Goal: Task Accomplishment & Management: Manage account settings

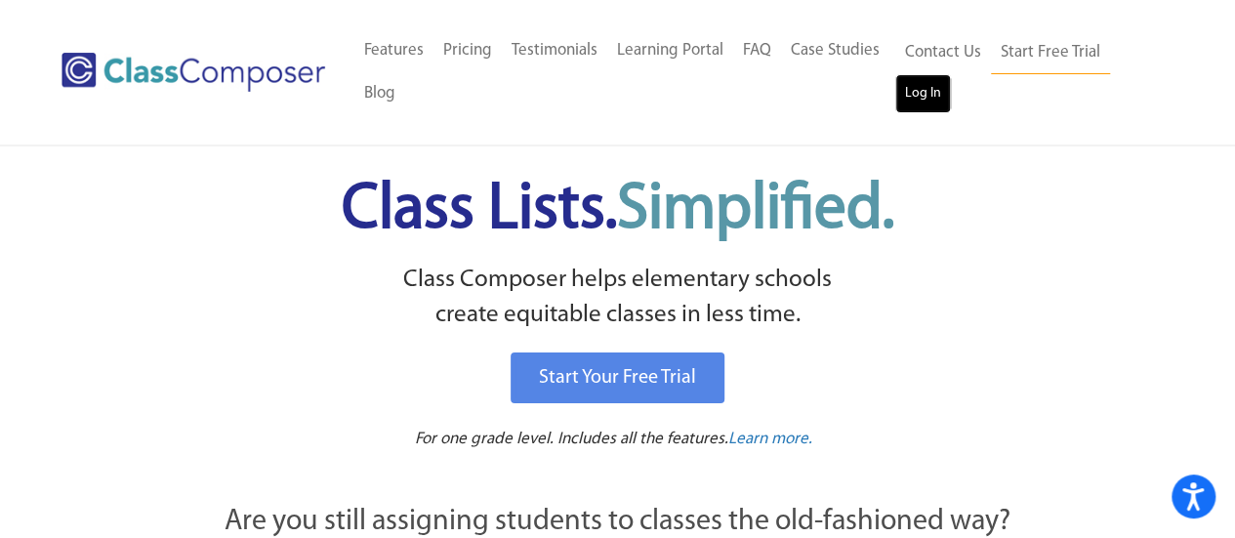
click at [923, 88] on link "Log In" at bounding box center [923, 93] width 56 height 39
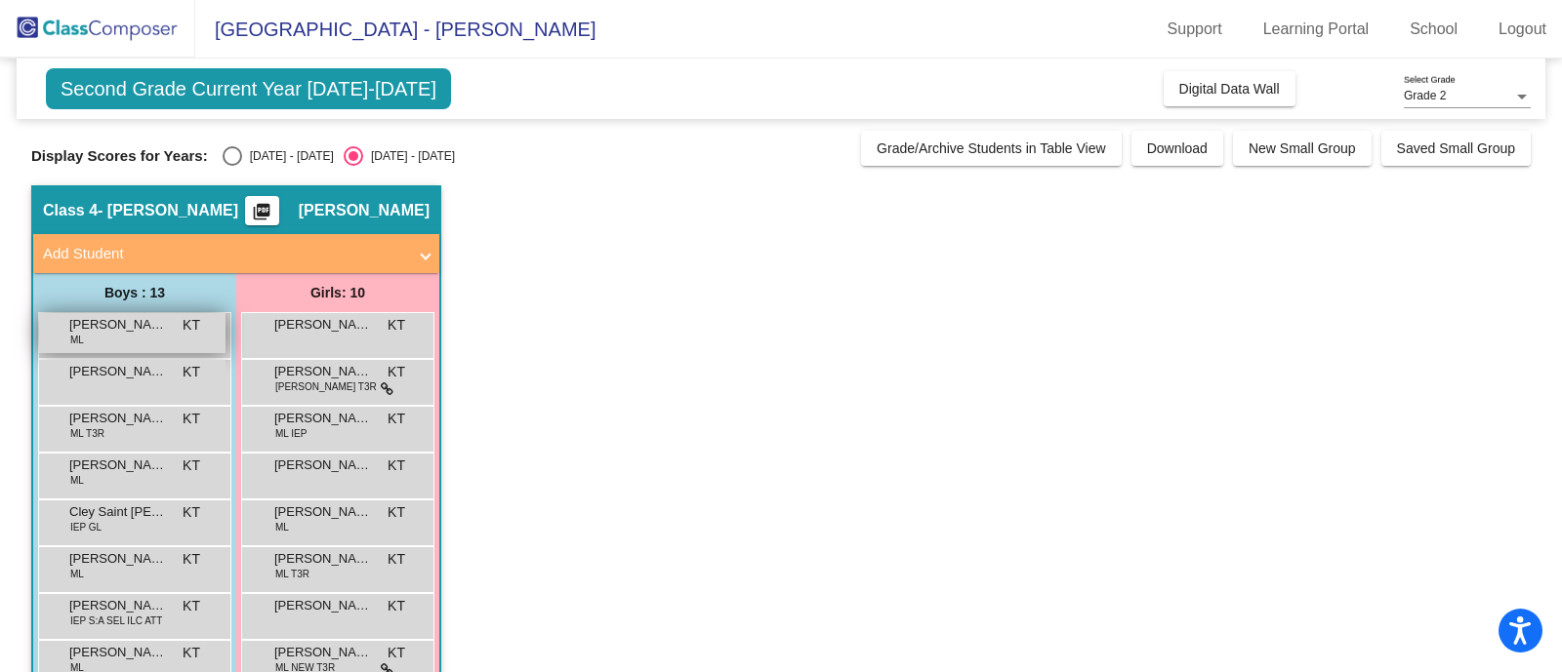
click at [131, 324] on span "[PERSON_NAME]" at bounding box center [118, 325] width 98 height 20
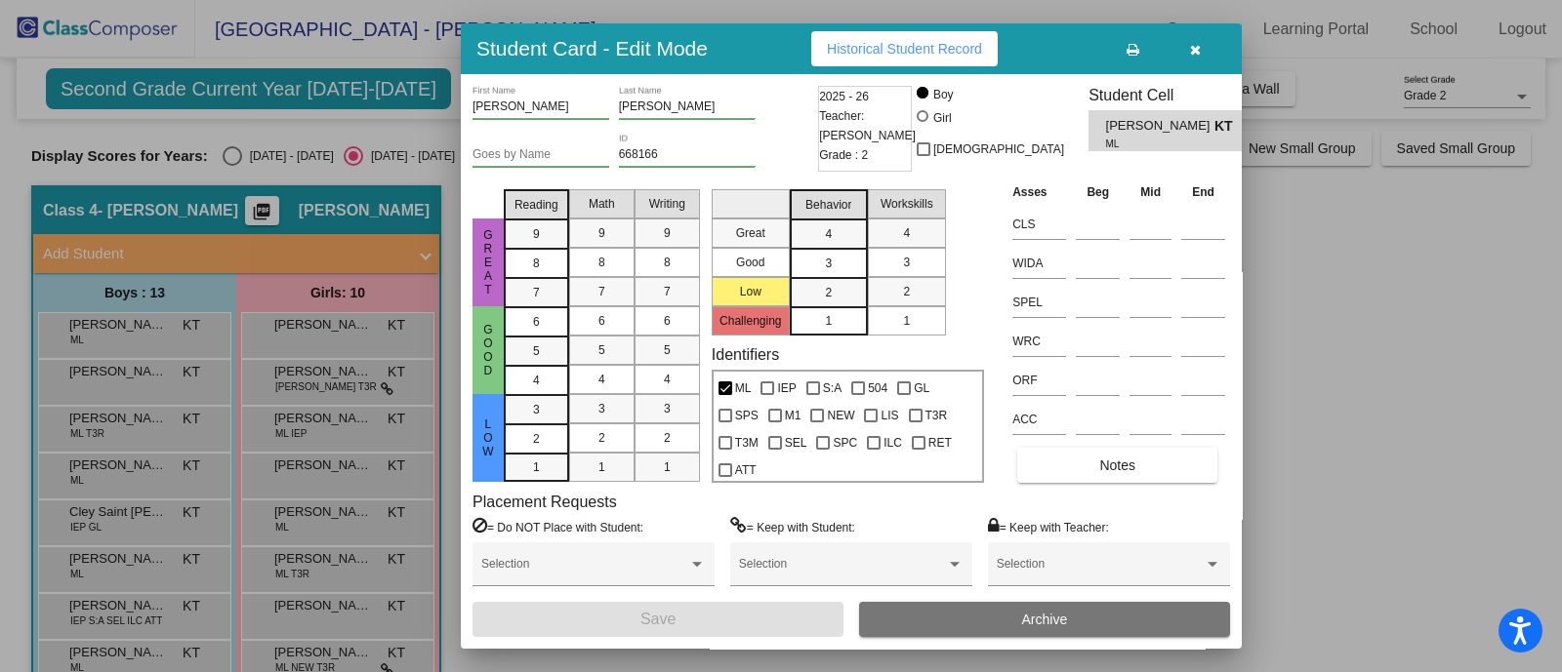
click at [112, 382] on div at bounding box center [781, 336] width 1562 height 672
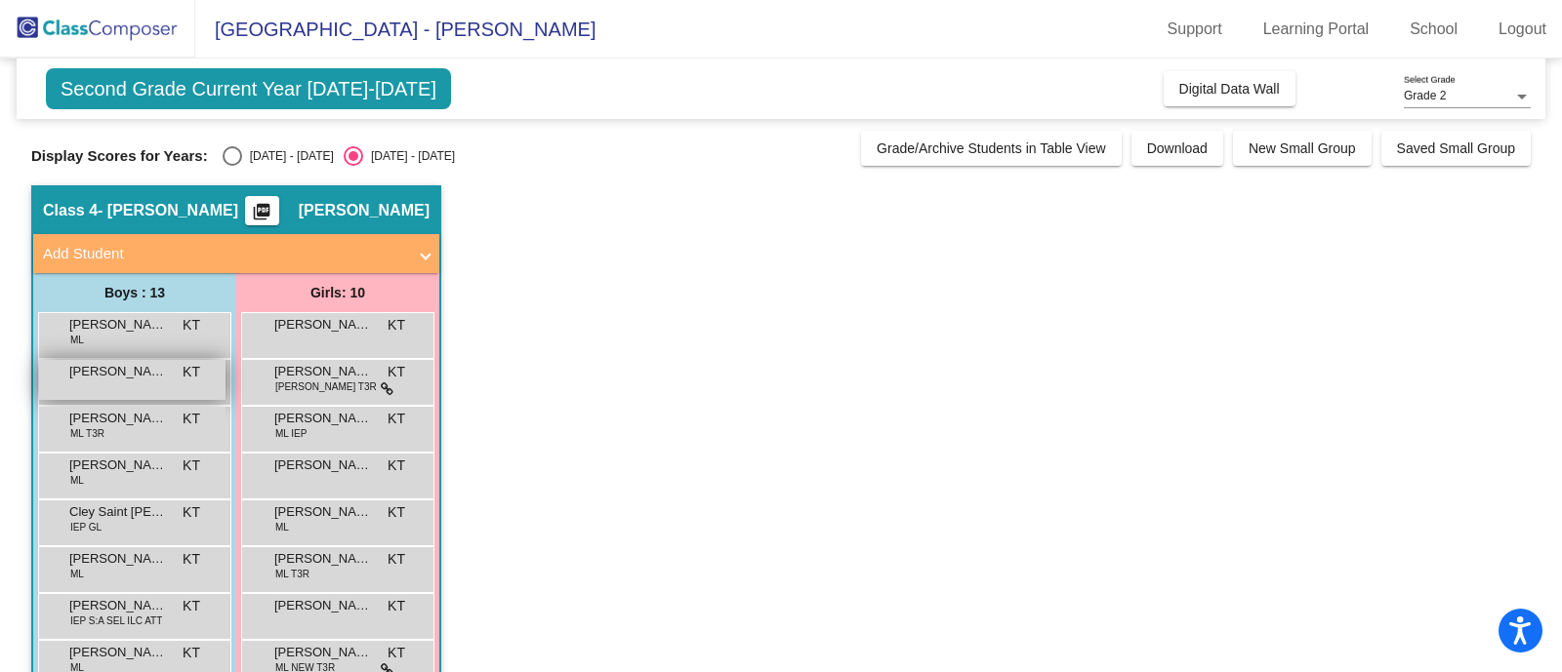
click at [111, 379] on span "[PERSON_NAME]" at bounding box center [118, 372] width 98 height 20
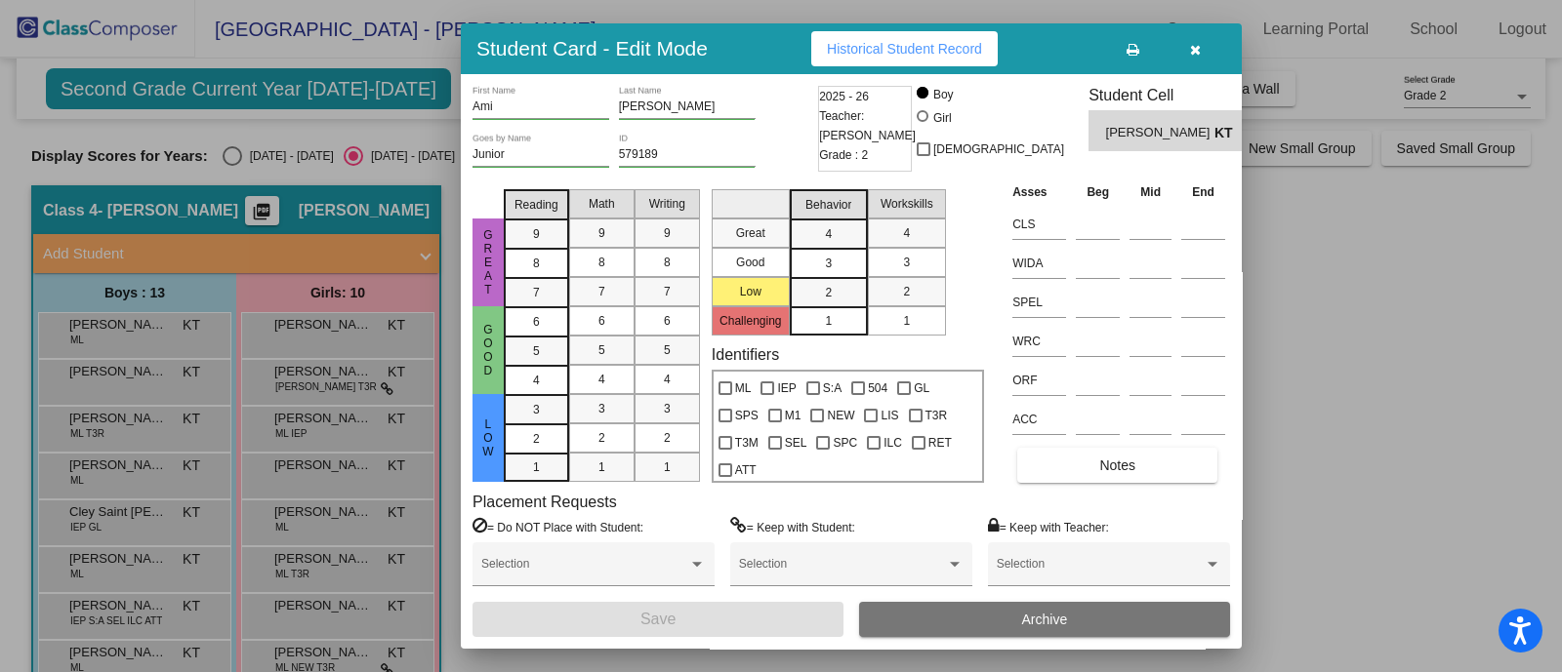
click at [104, 428] on div at bounding box center [781, 336] width 1562 height 672
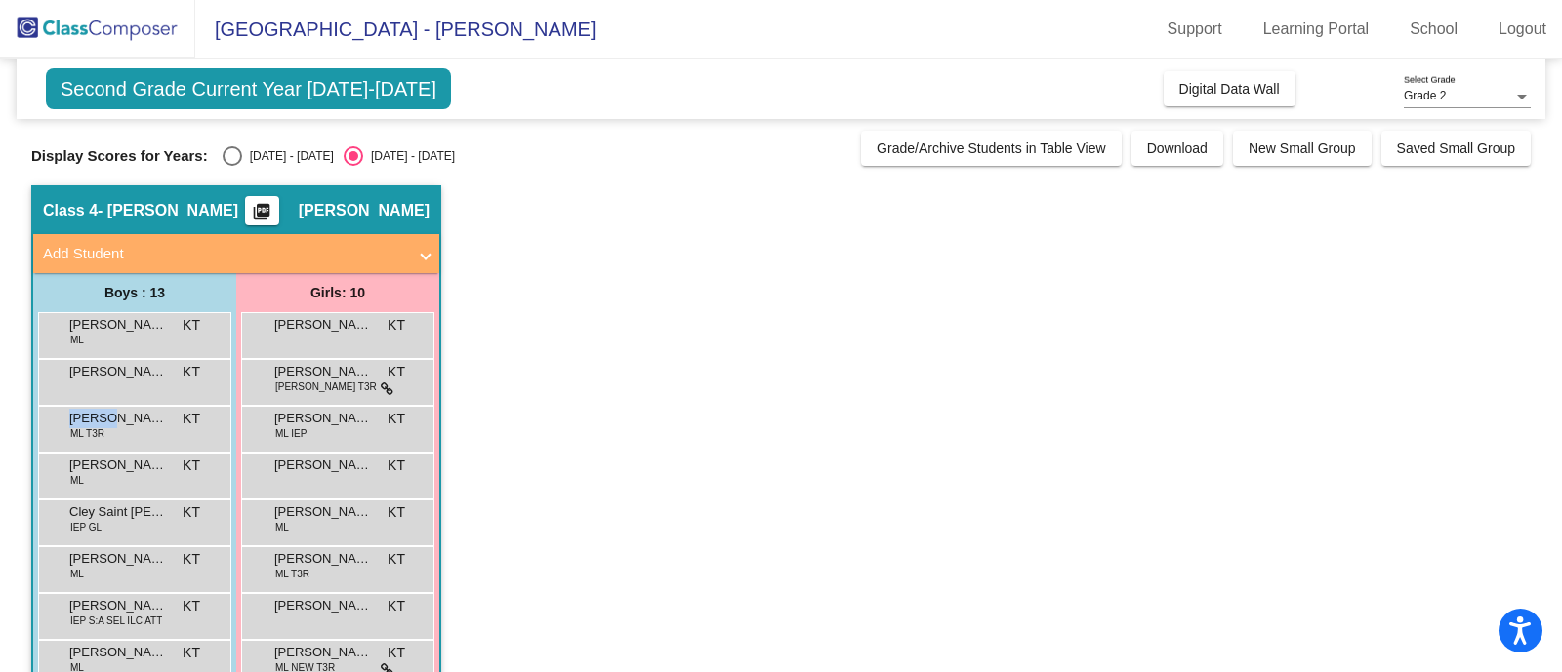
click at [104, 428] on div "[PERSON_NAME] T3R KT lock do_not_disturb_alt" at bounding box center [132, 427] width 186 height 40
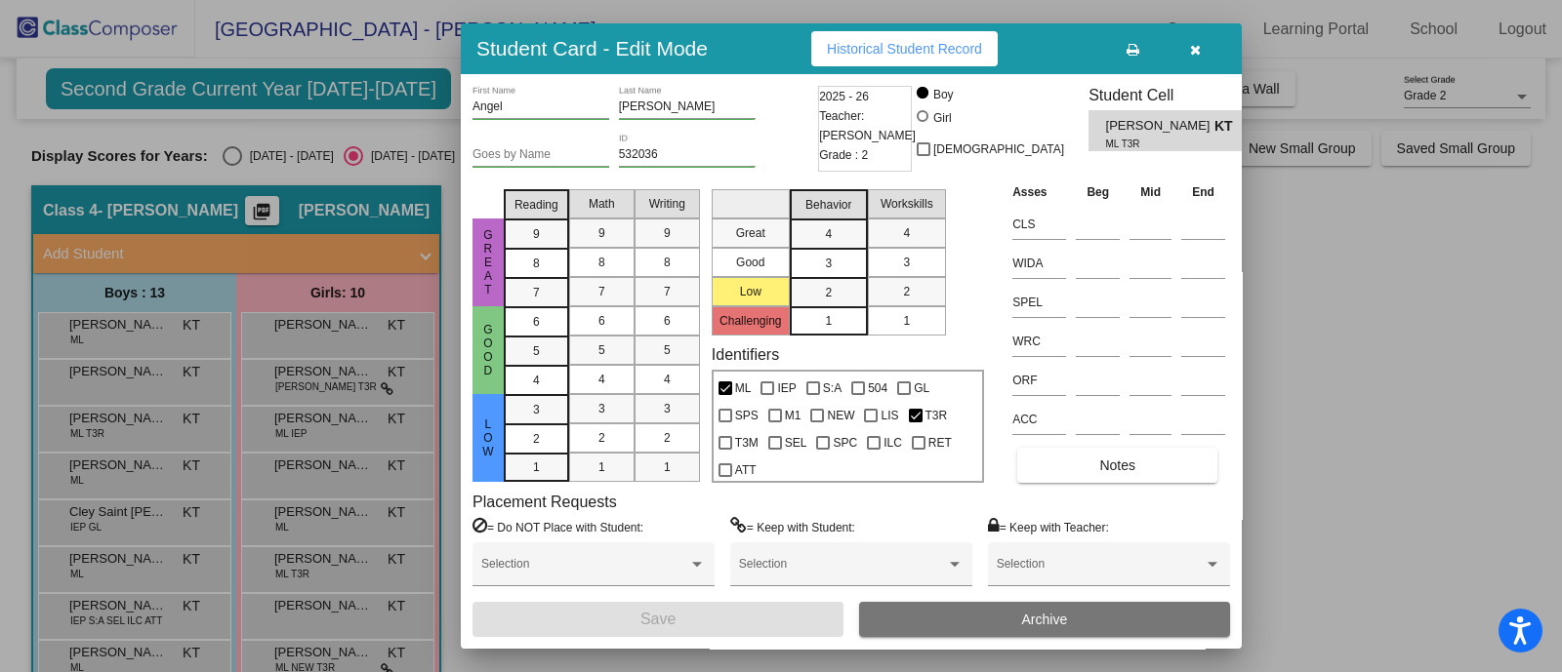
click at [106, 474] on div at bounding box center [781, 336] width 1562 height 672
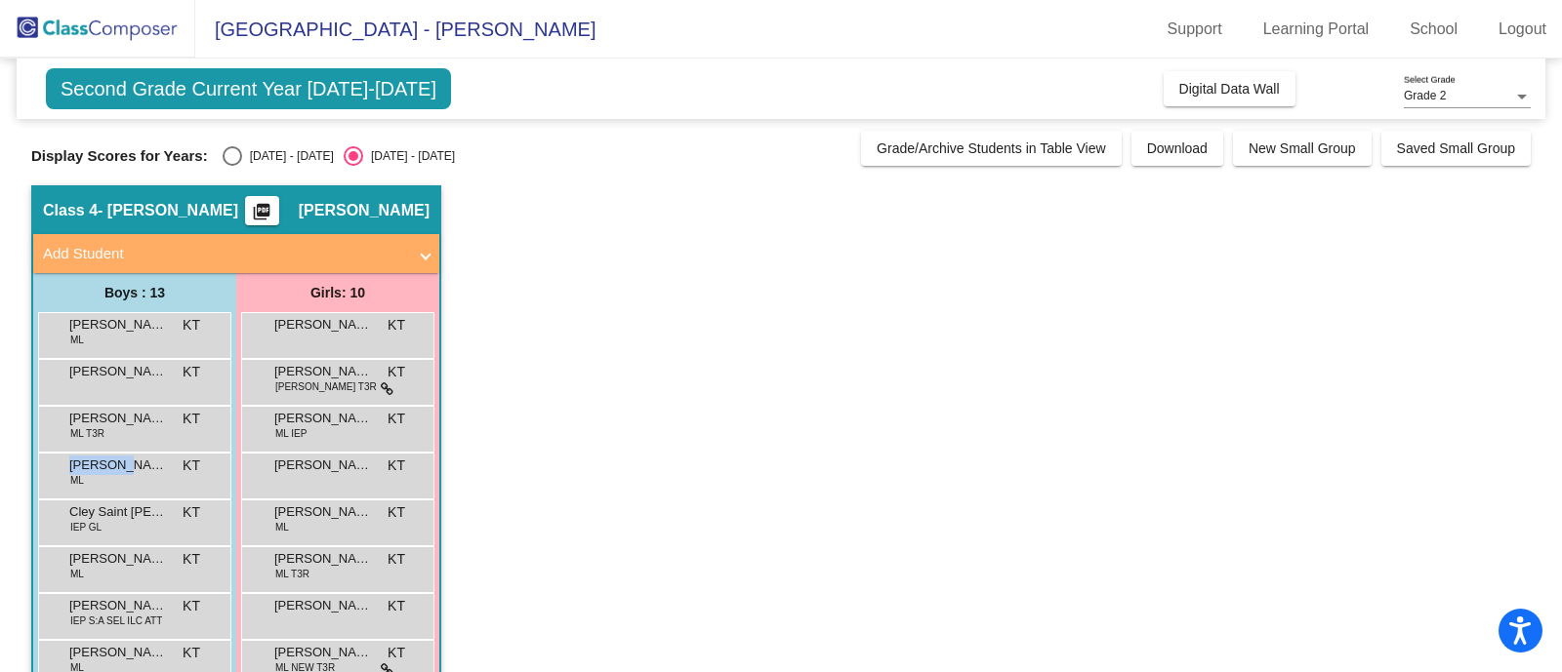
click at [106, 474] on div "[PERSON_NAME] [PERSON_NAME] KT lock do_not_disturb_alt" at bounding box center [132, 474] width 186 height 40
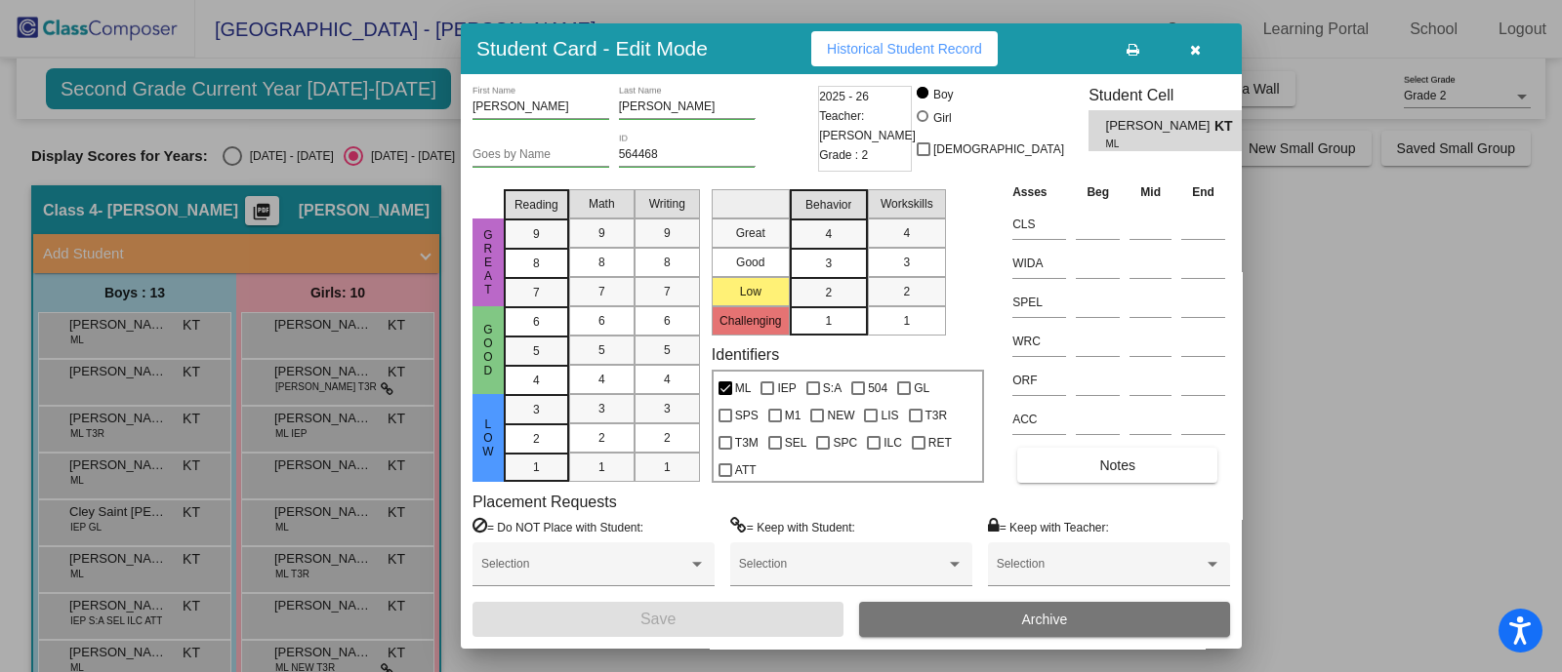
click at [142, 516] on div at bounding box center [781, 336] width 1562 height 672
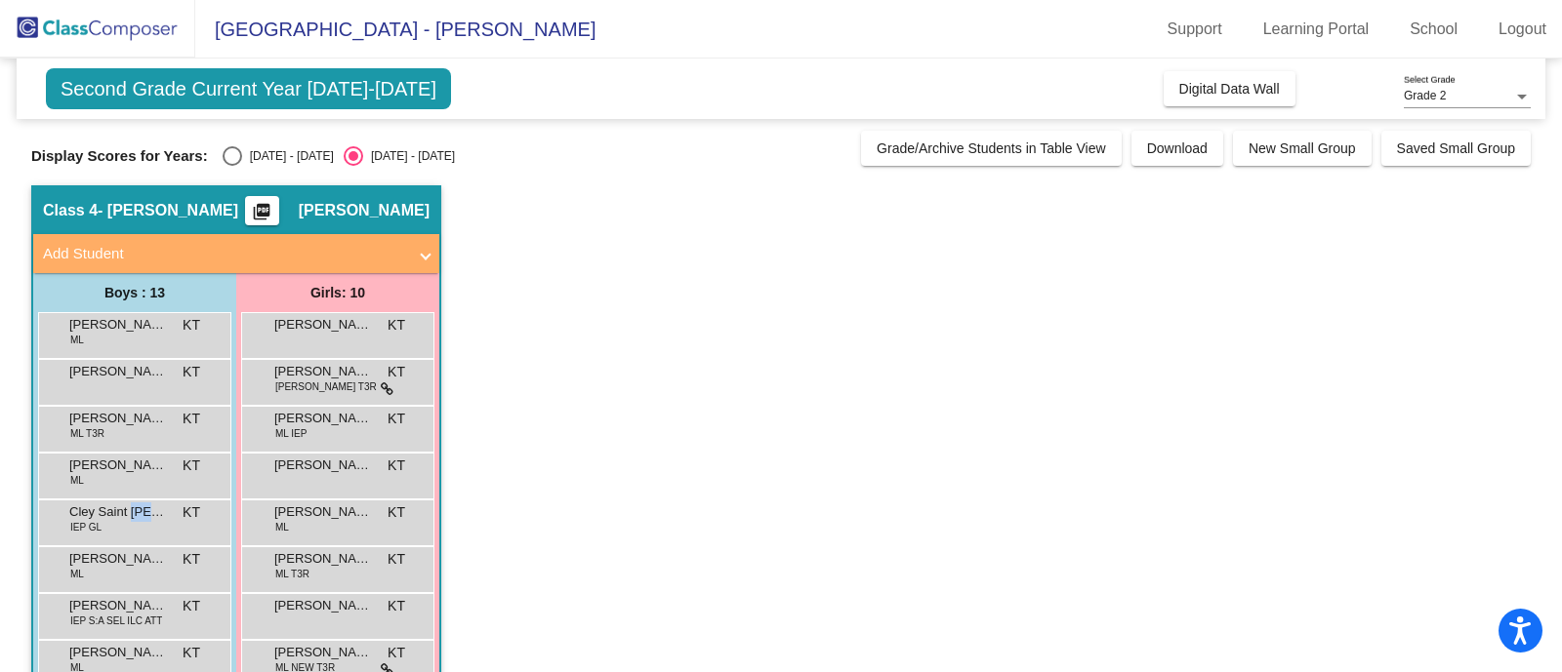
click at [142, 516] on span "Cley Saint [PERSON_NAME]" at bounding box center [118, 513] width 98 height 20
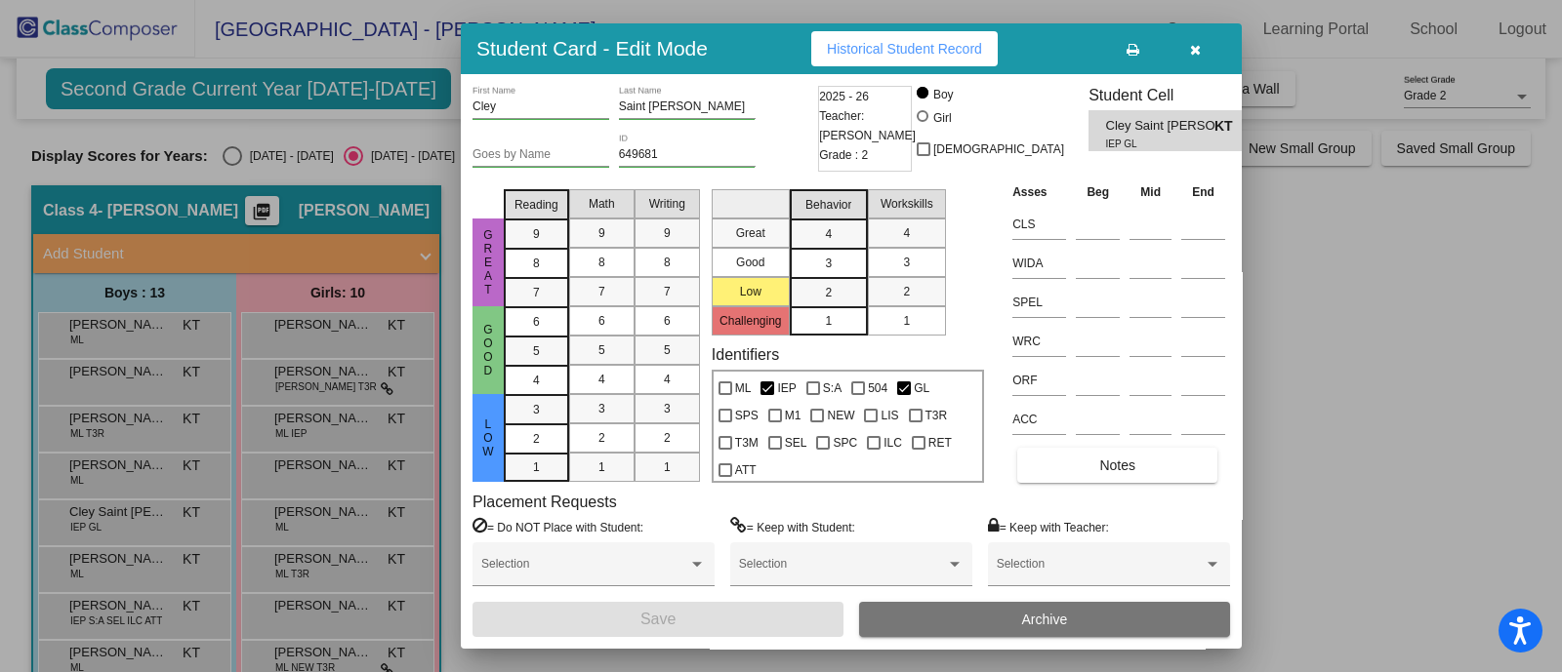
click at [139, 568] on div at bounding box center [781, 336] width 1562 height 672
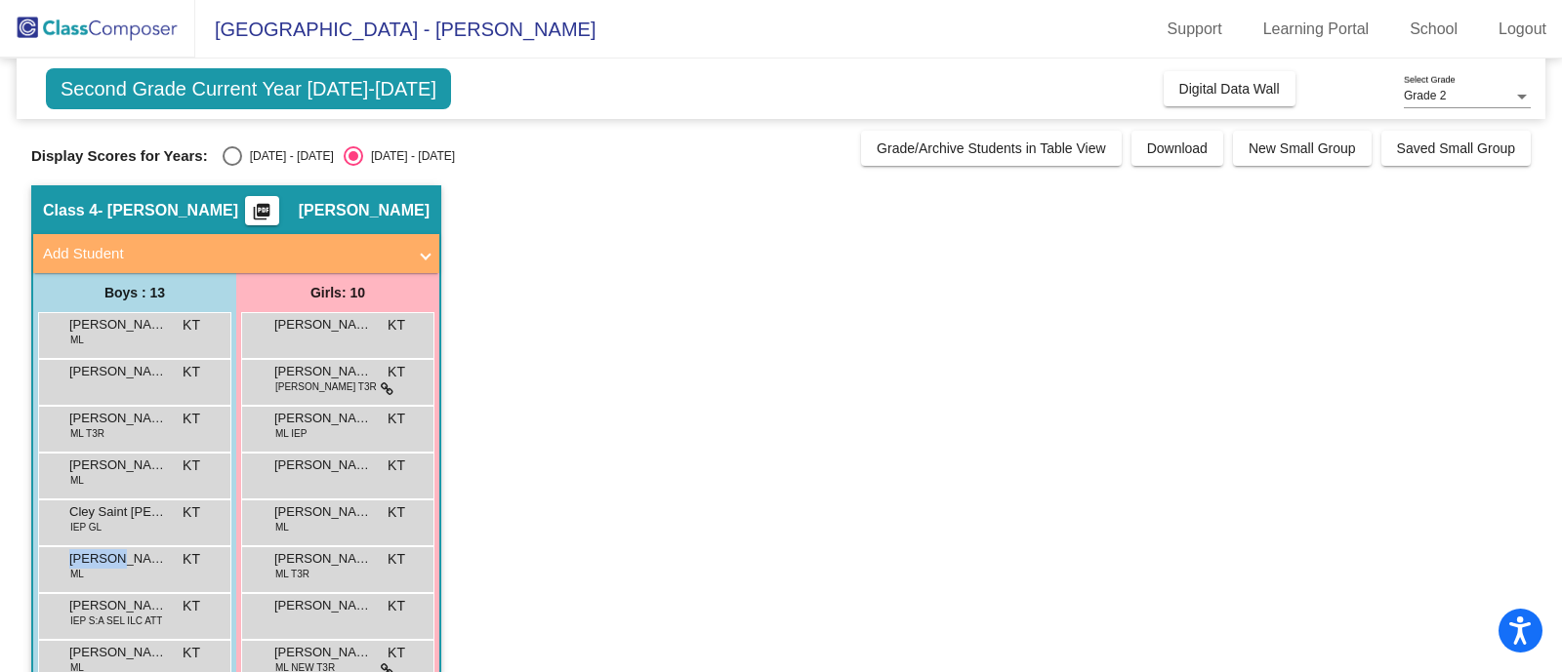
click at [139, 568] on div "[PERSON_NAME] KT lock do_not_disturb_alt" at bounding box center [132, 568] width 186 height 40
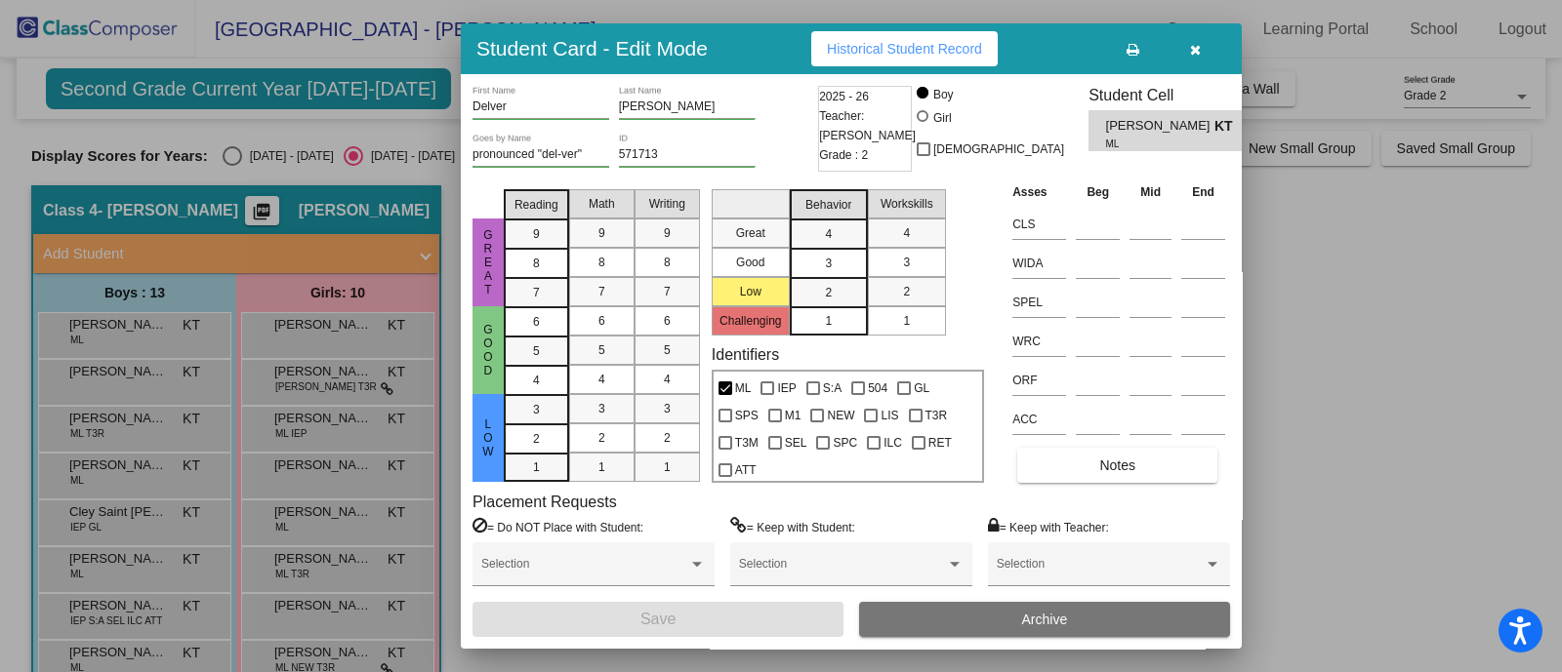
click at [142, 605] on div at bounding box center [781, 336] width 1562 height 672
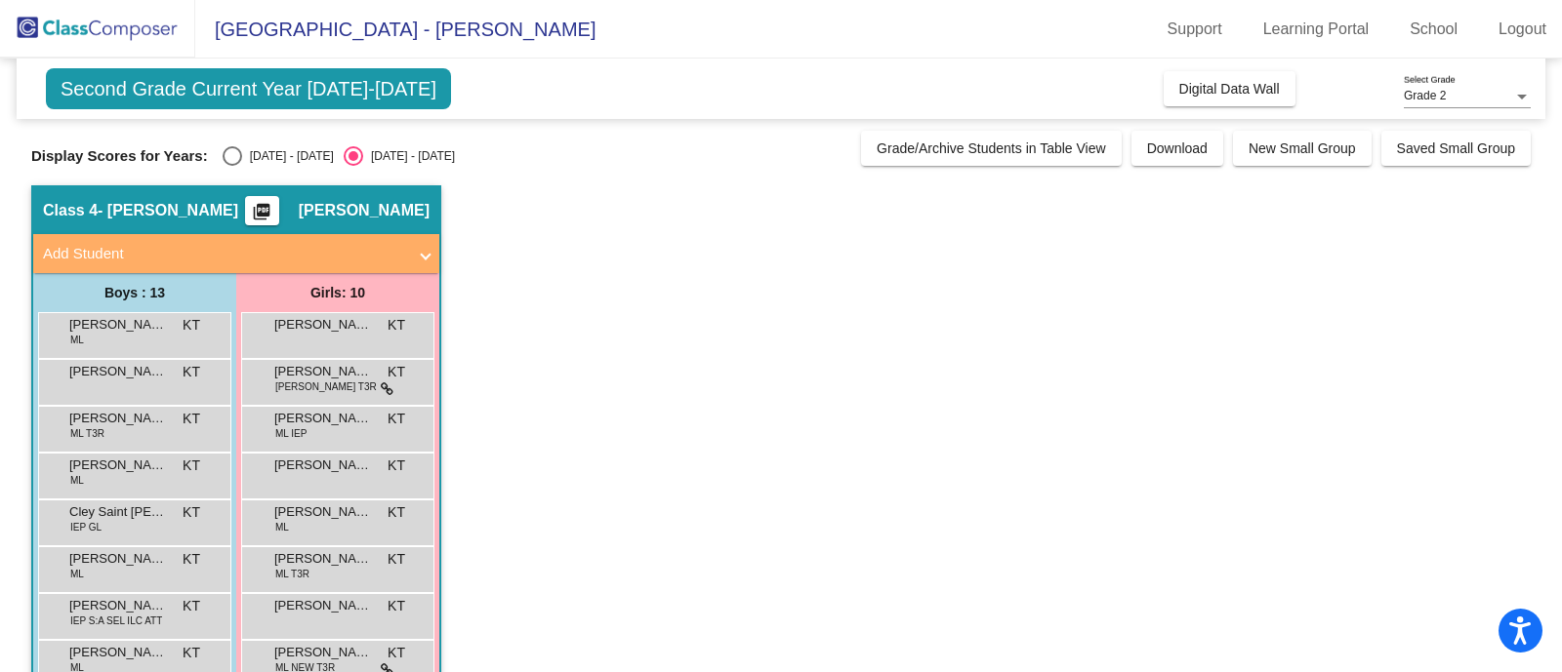
click at [142, 605] on span "[PERSON_NAME]" at bounding box center [118, 606] width 98 height 20
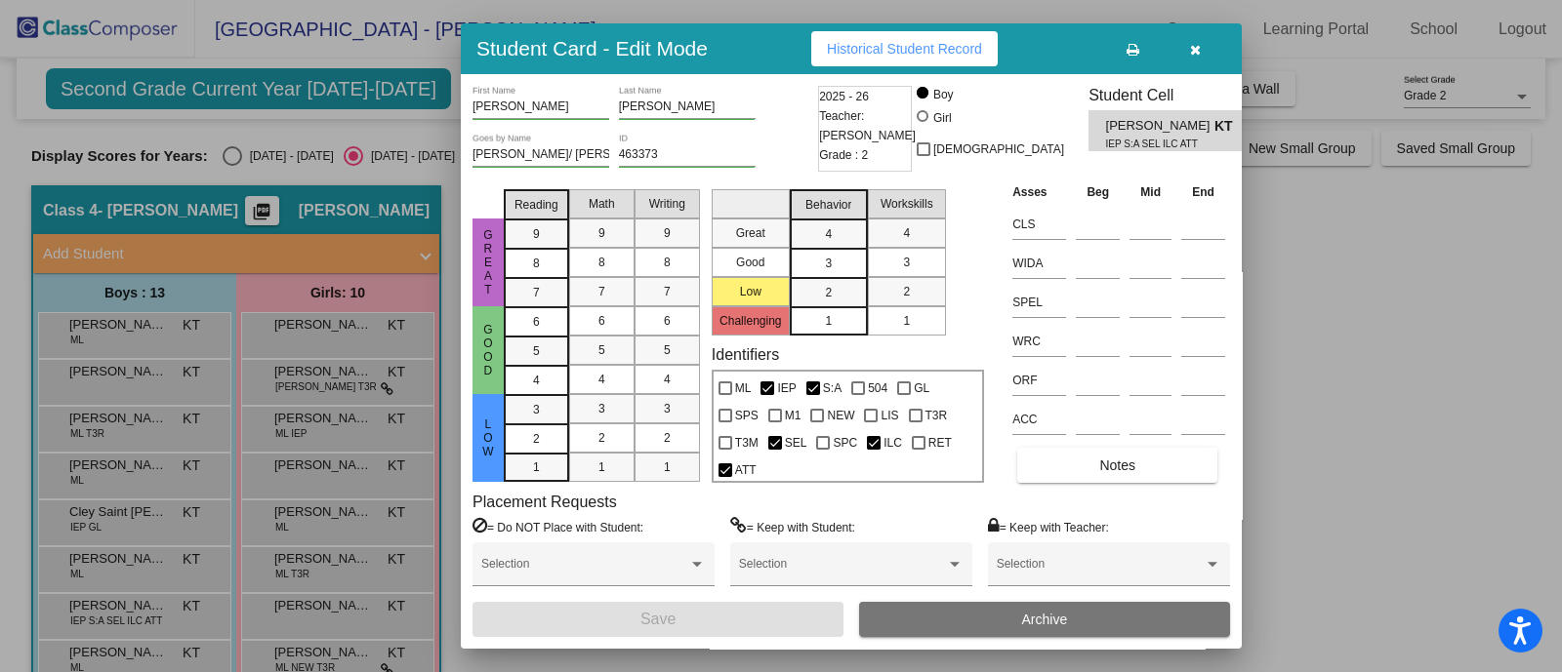
click at [1315, 353] on div at bounding box center [781, 336] width 1562 height 672
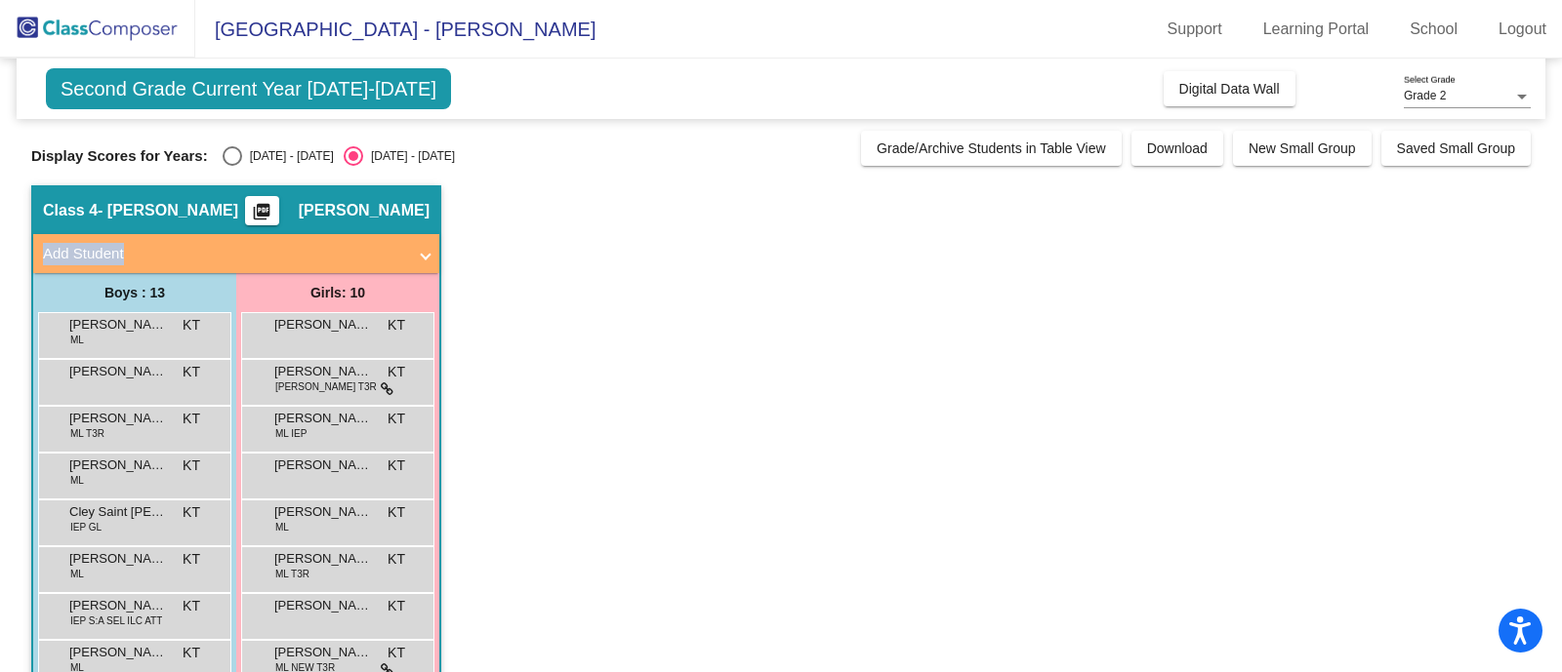
drag, startPoint x: 1550, startPoint y: 183, endPoint x: 1551, endPoint y: 229, distance: 45.9
click at [1551, 229] on mat-sidenav-content "Grade 2 Select Grade Second Grade Current Year [DATE]-[DATE] Add, Move, or Reta…" at bounding box center [781, 366] width 1562 height 614
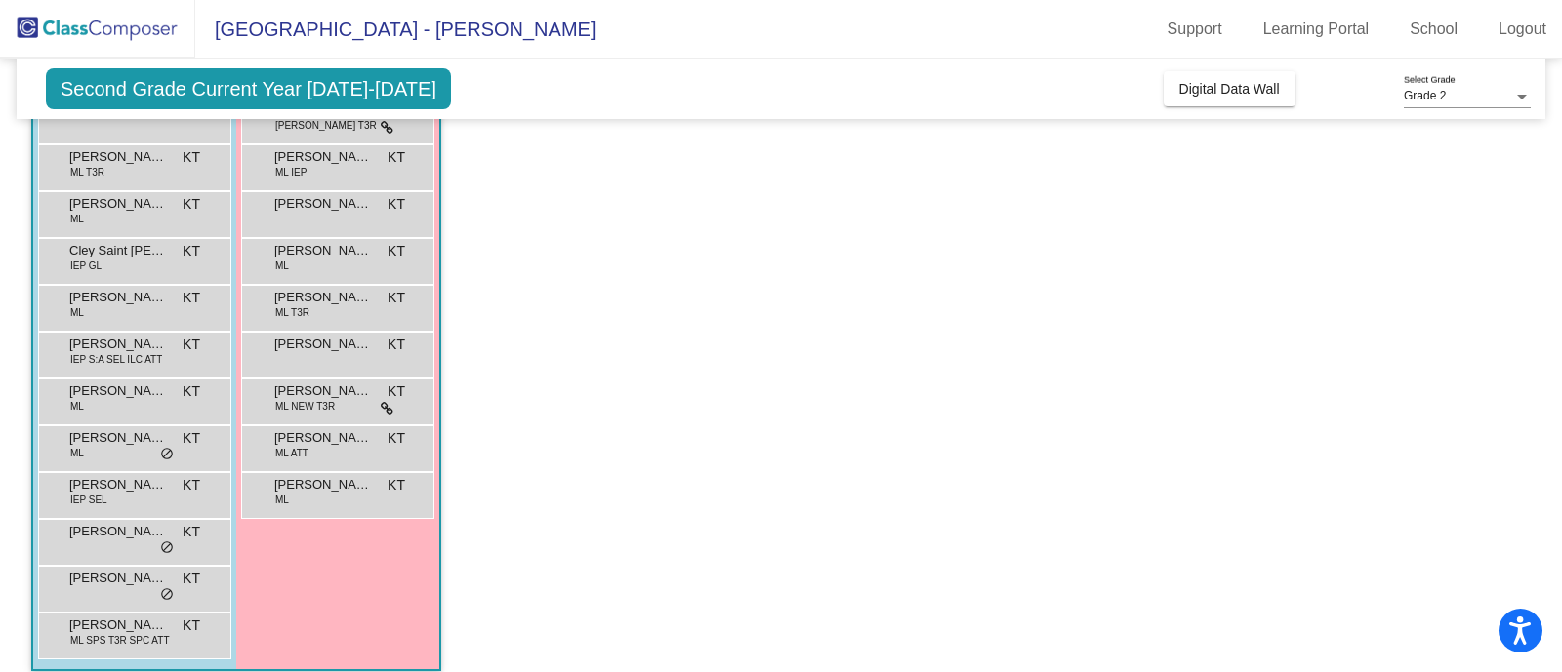
scroll to position [278, 0]
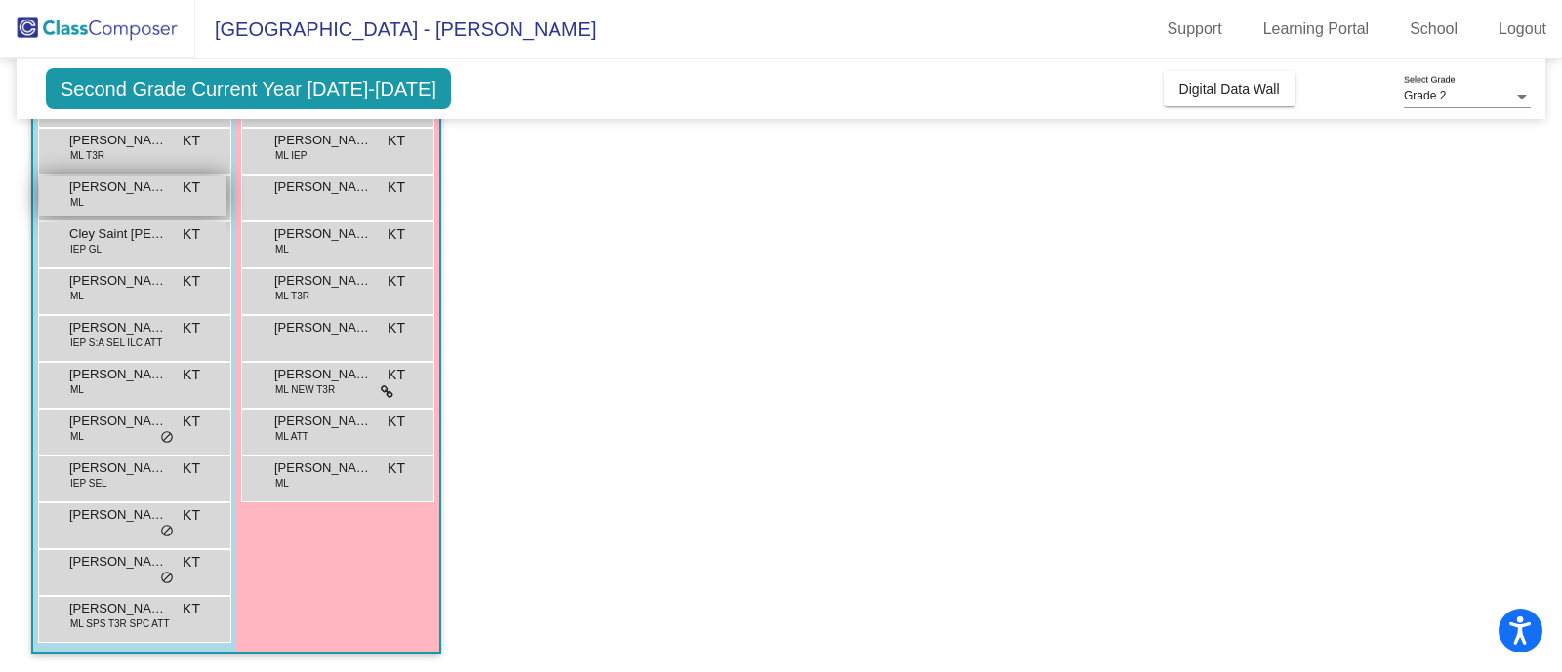
click at [107, 202] on div "[PERSON_NAME] [PERSON_NAME] KT lock do_not_disturb_alt" at bounding box center [132, 196] width 186 height 40
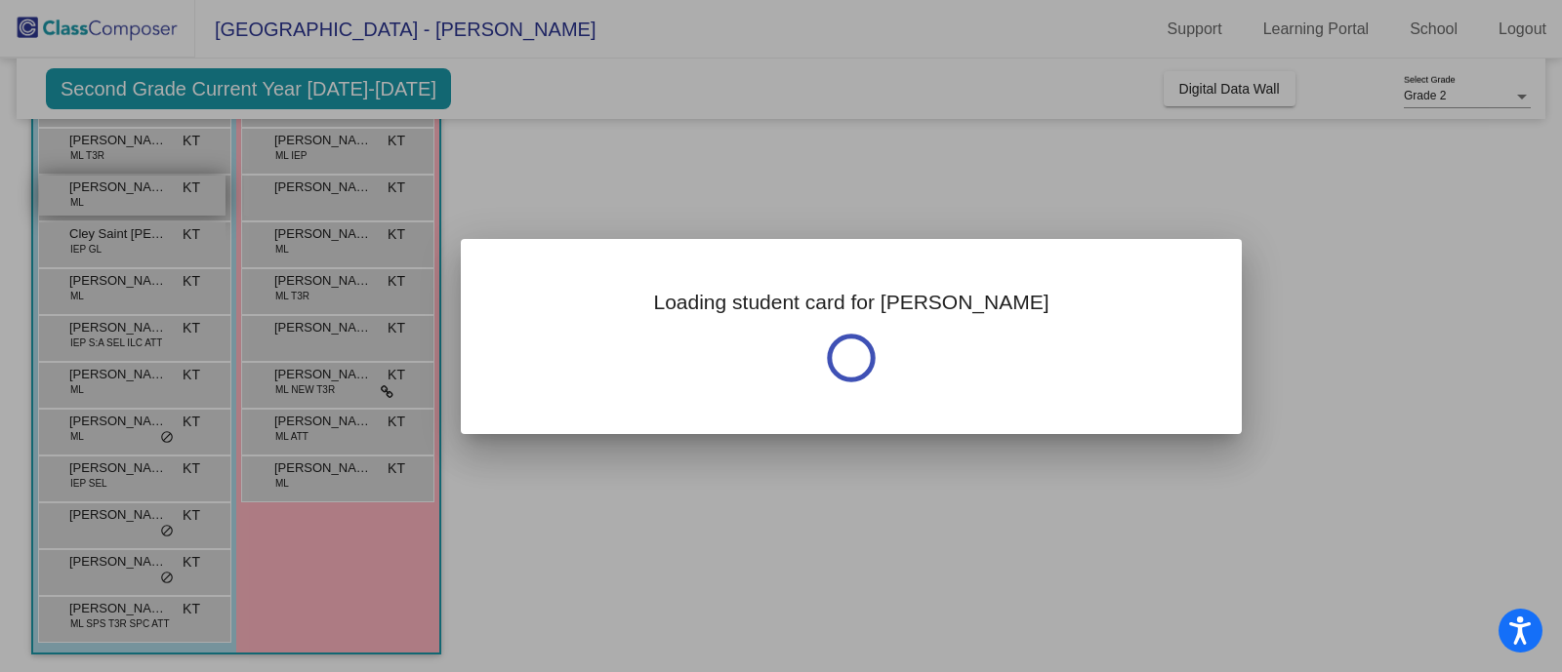
click at [107, 202] on div at bounding box center [781, 336] width 1562 height 672
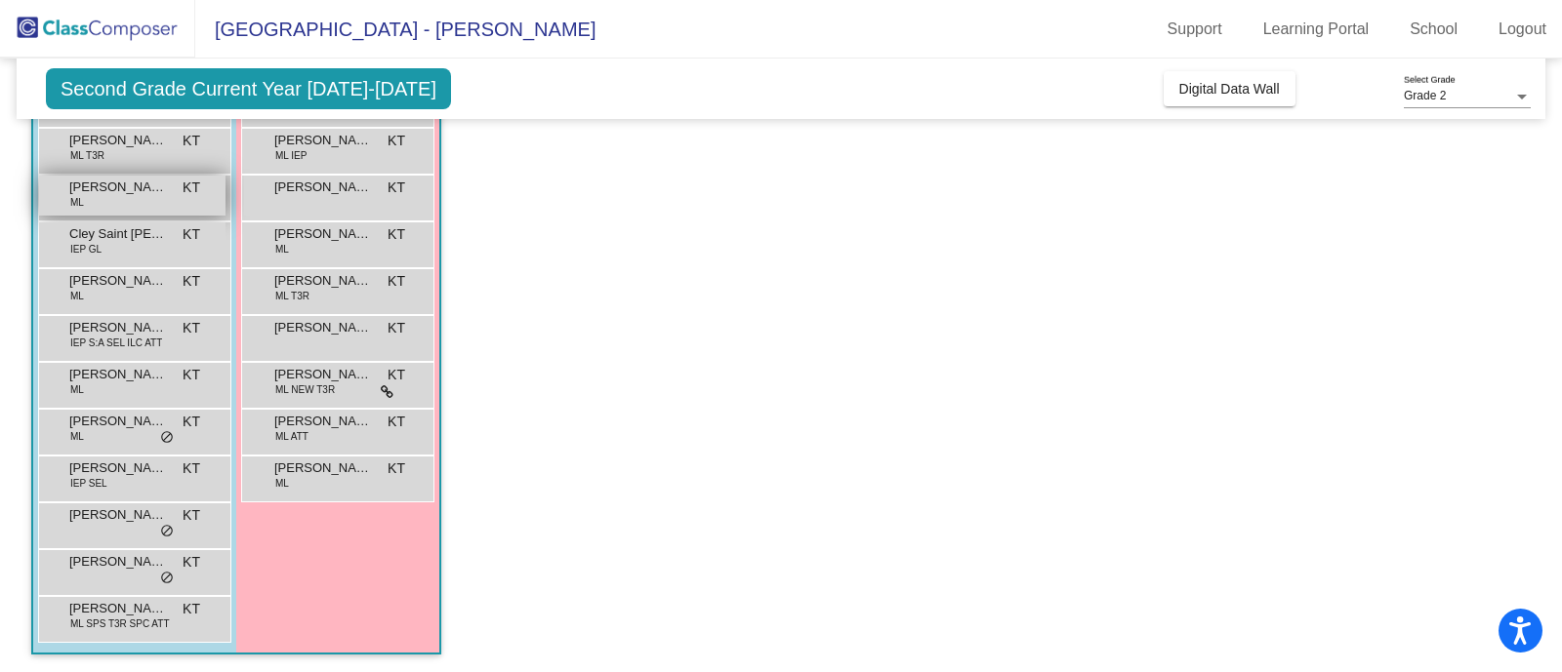
click at [107, 202] on div "[PERSON_NAME] [PERSON_NAME] KT lock do_not_disturb_alt" at bounding box center [132, 196] width 186 height 40
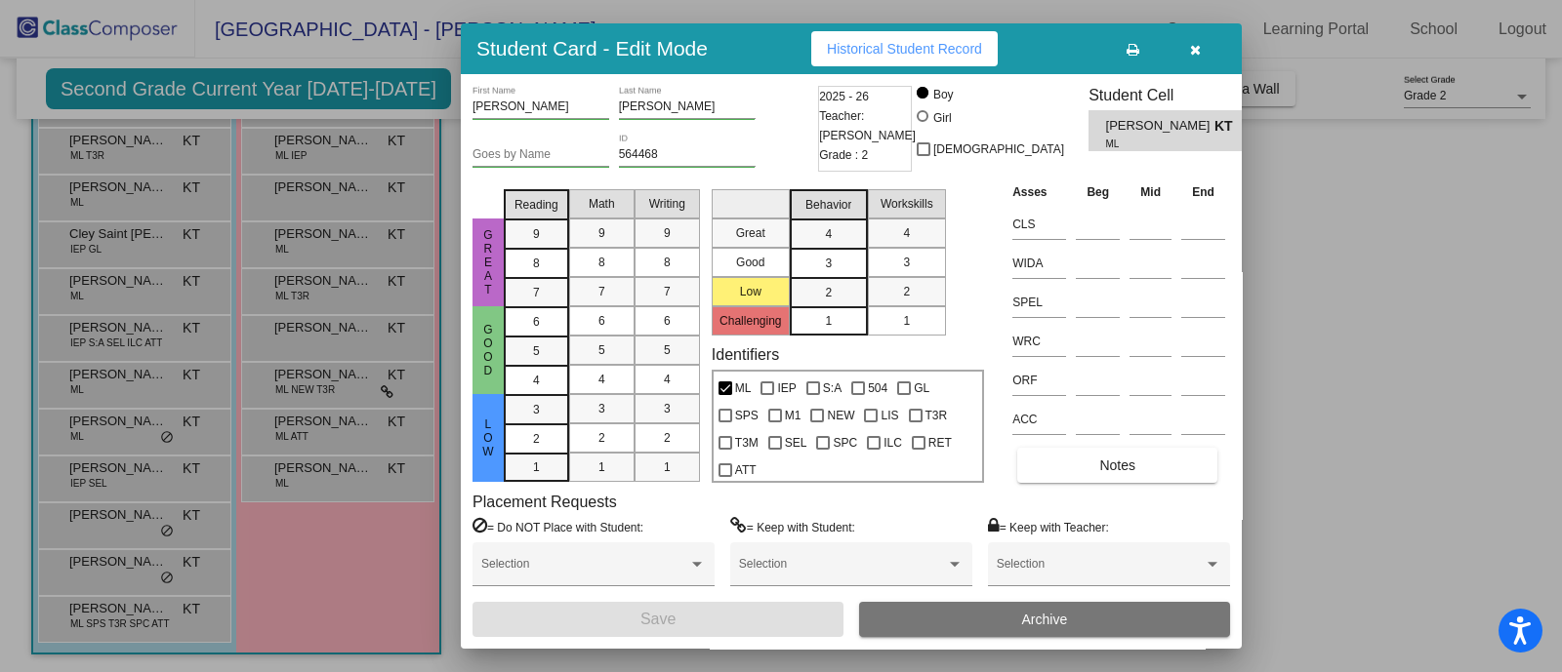
click at [103, 241] on div at bounding box center [781, 336] width 1562 height 672
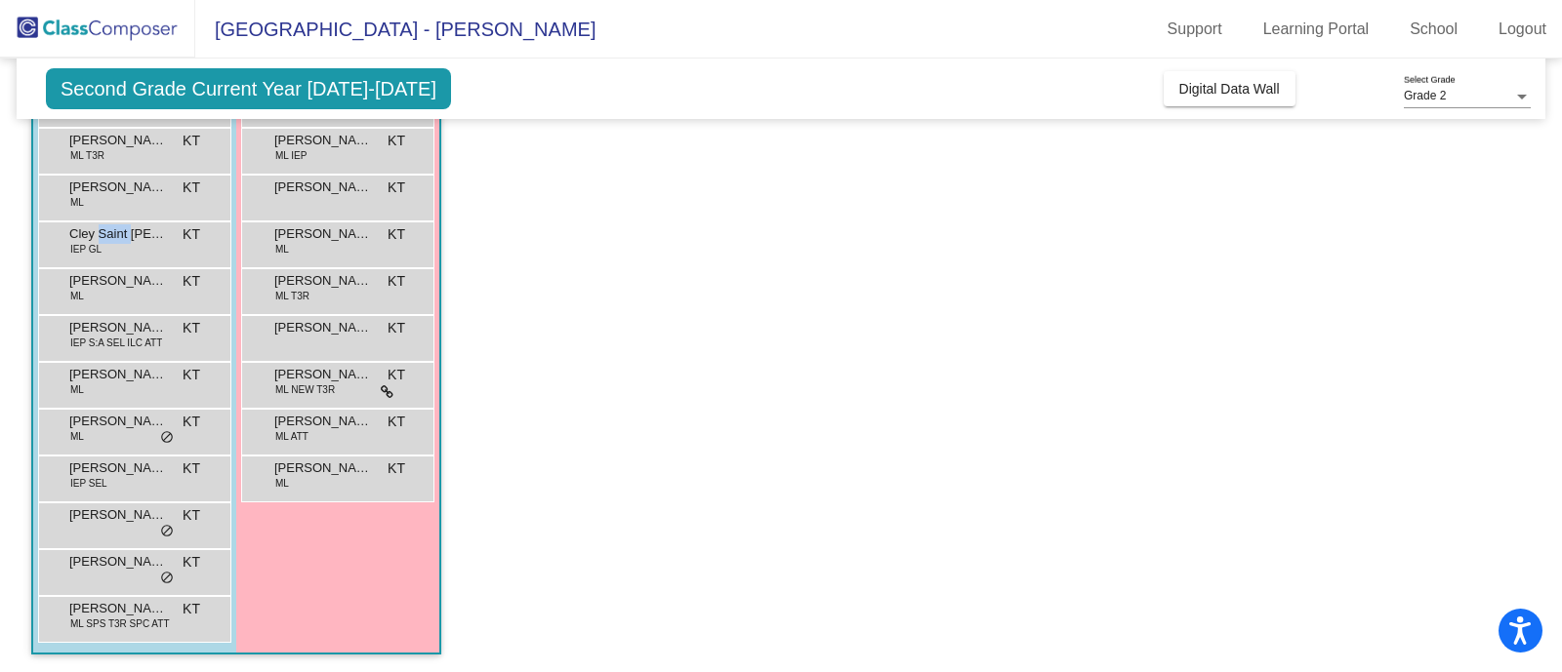
click at [103, 241] on span "Cley Saint [PERSON_NAME]" at bounding box center [118, 234] width 98 height 20
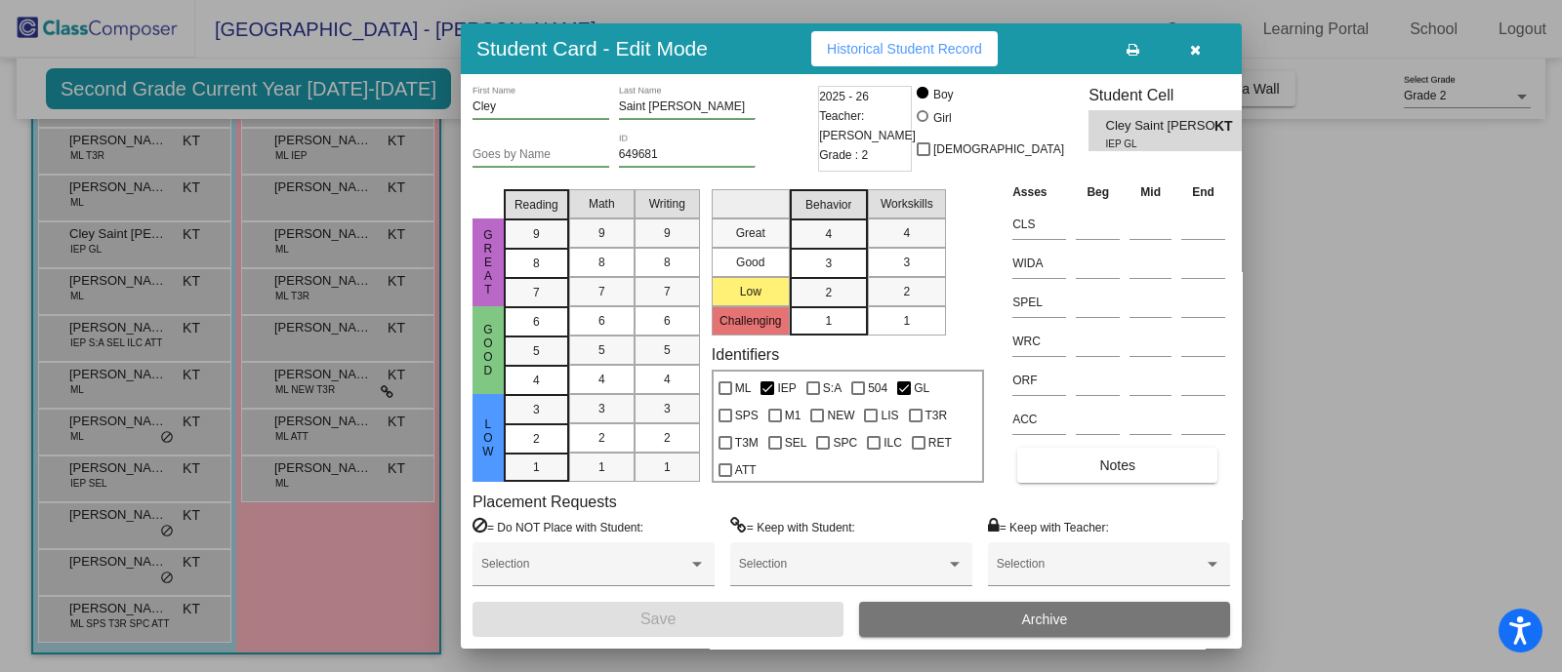
click at [98, 290] on div at bounding box center [781, 336] width 1562 height 672
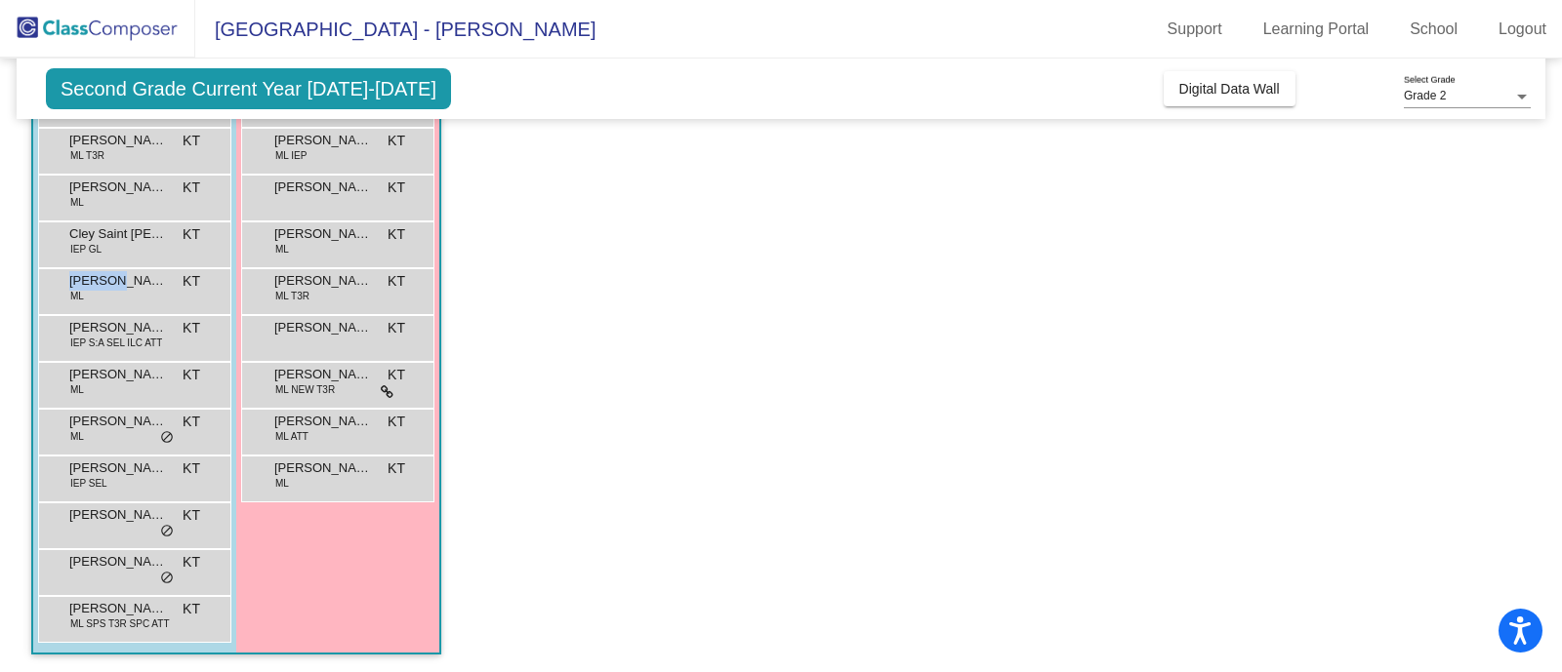
click at [98, 290] on div "[PERSON_NAME] KT lock do_not_disturb_alt" at bounding box center [132, 289] width 186 height 40
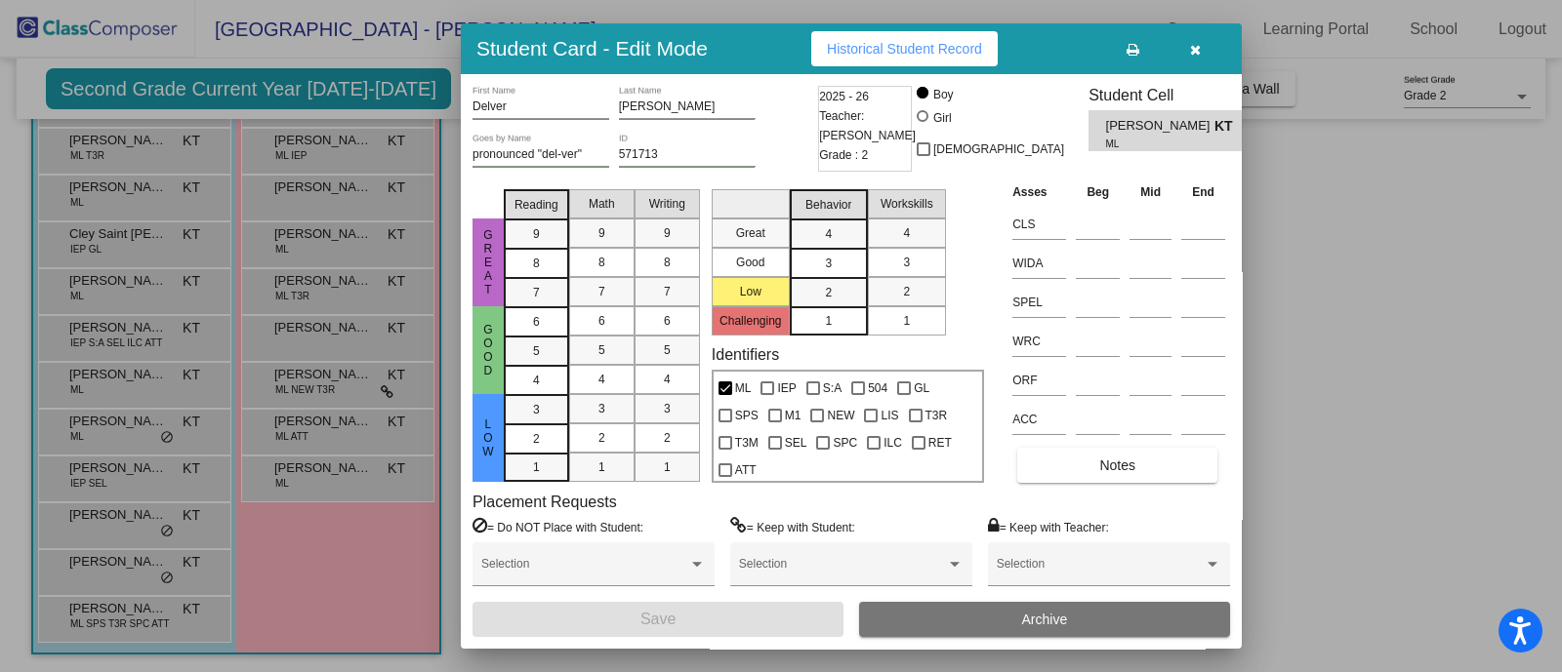
click at [93, 340] on div at bounding box center [781, 336] width 1562 height 672
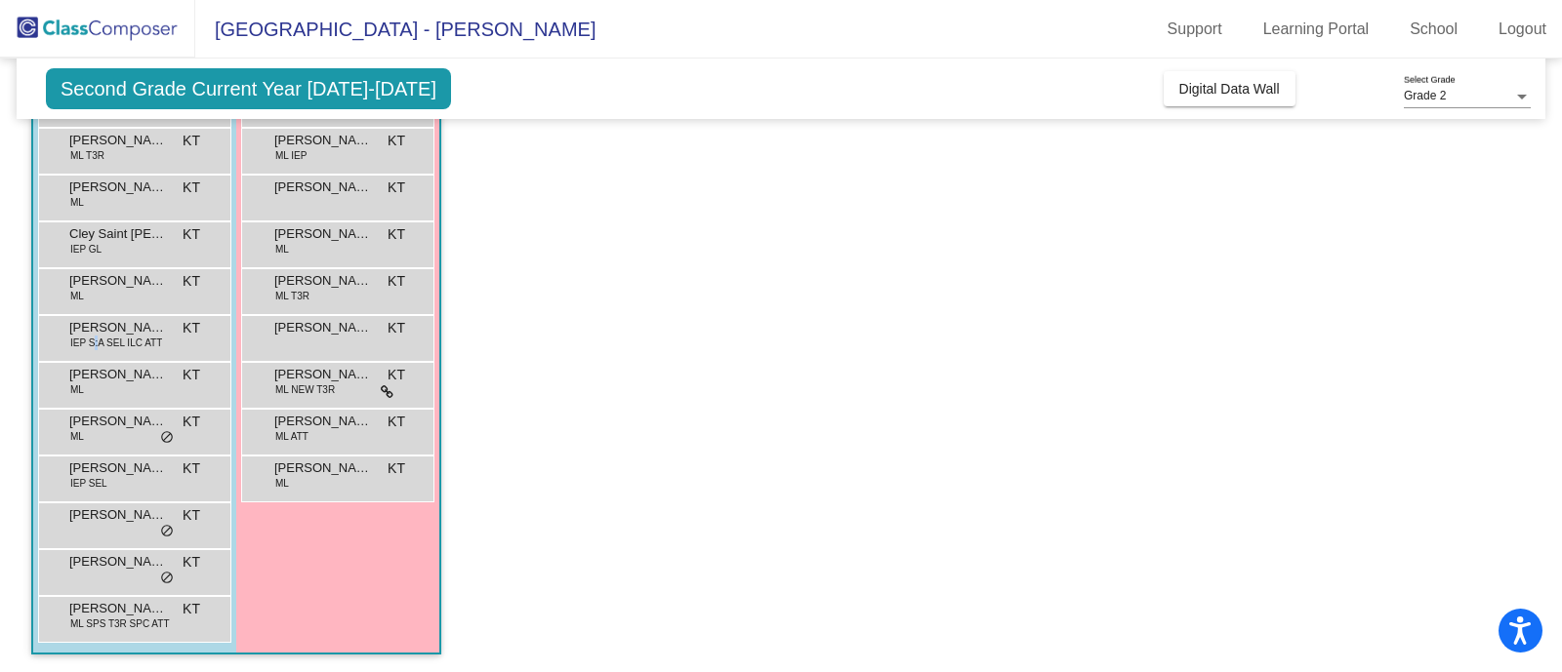
click at [93, 340] on span "IEP S:A SEL ILC ATT" at bounding box center [116, 343] width 92 height 15
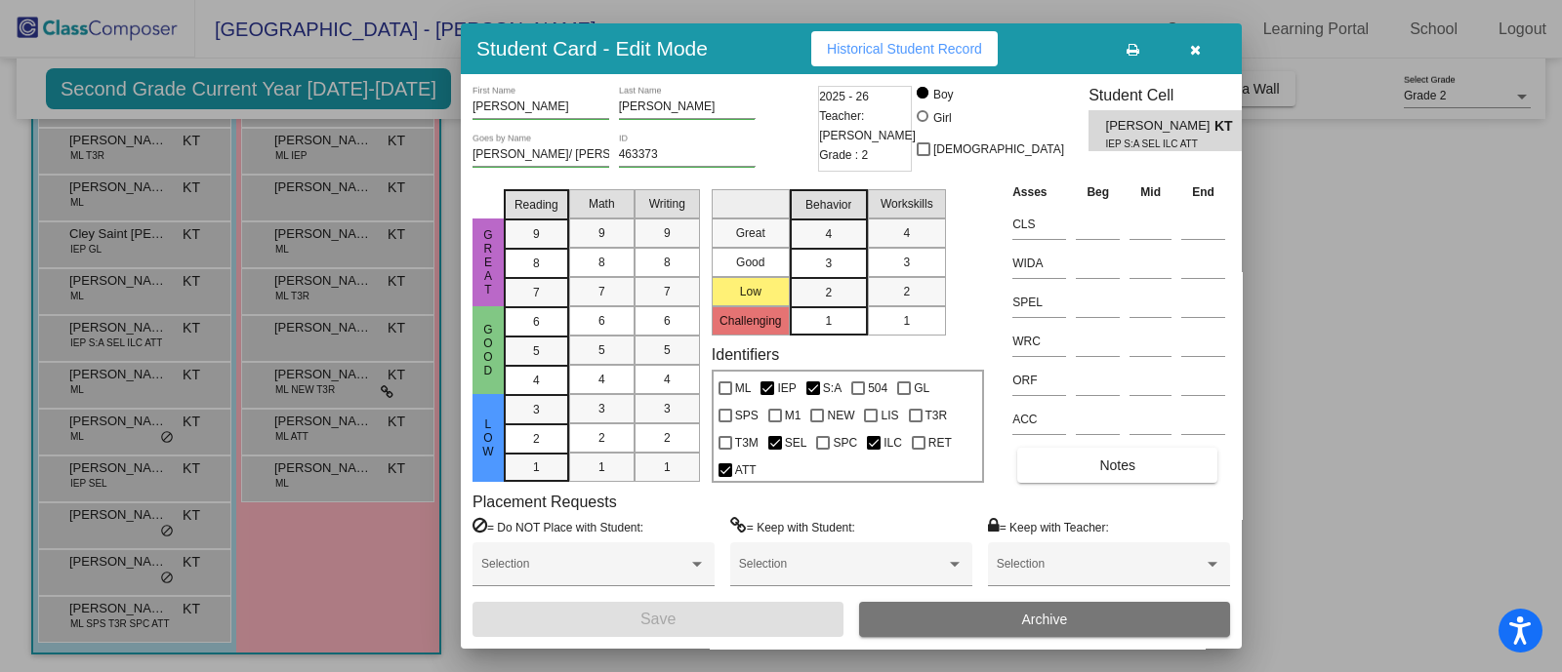
click at [95, 385] on div at bounding box center [781, 336] width 1562 height 672
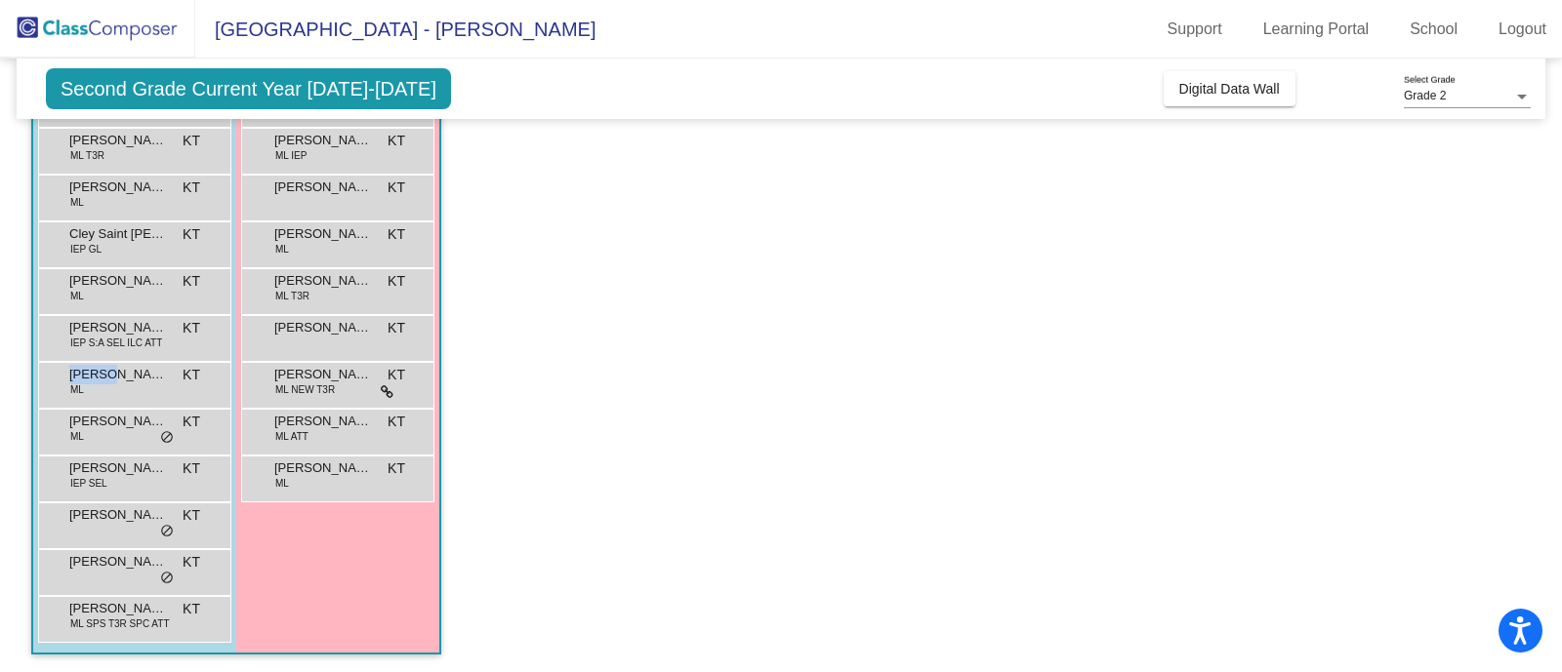
click at [95, 385] on div "[PERSON_NAME] KT lock do_not_disturb_alt" at bounding box center [132, 383] width 186 height 40
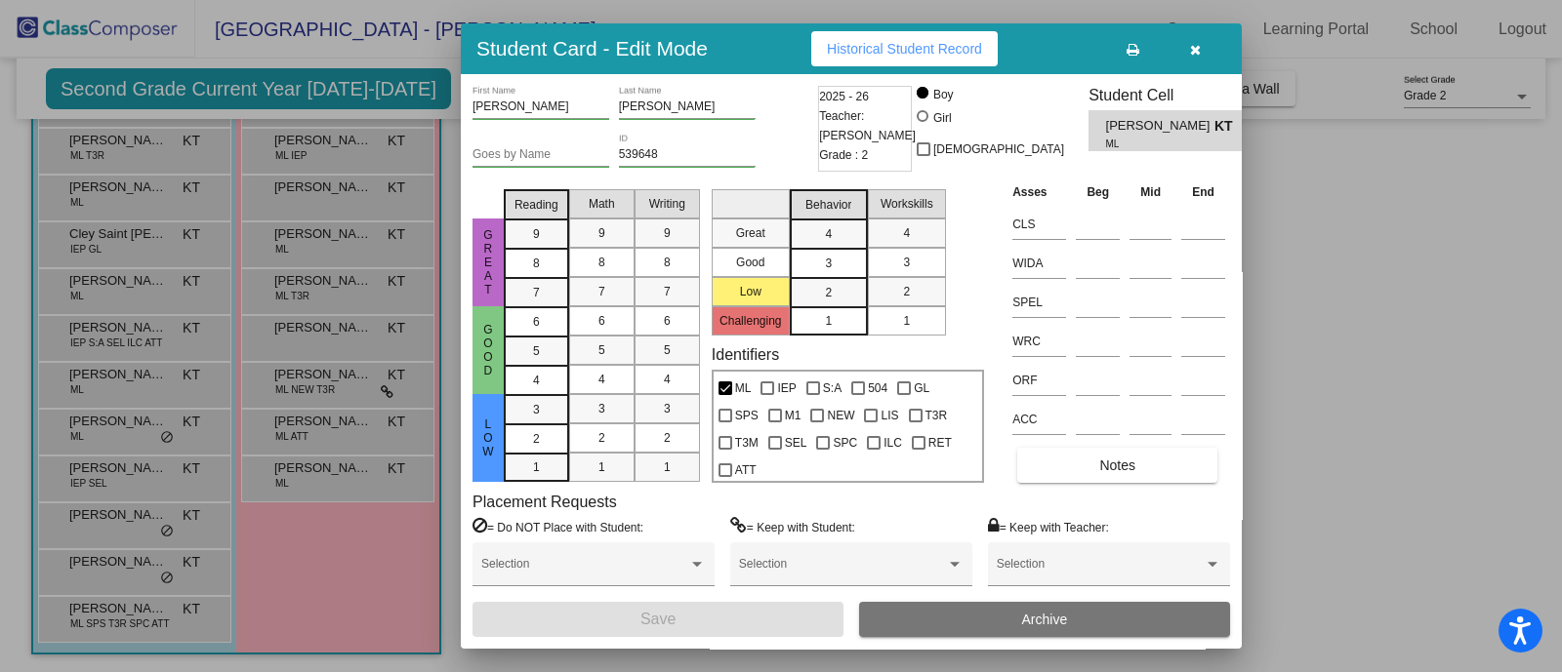
click at [93, 426] on div at bounding box center [781, 336] width 1562 height 672
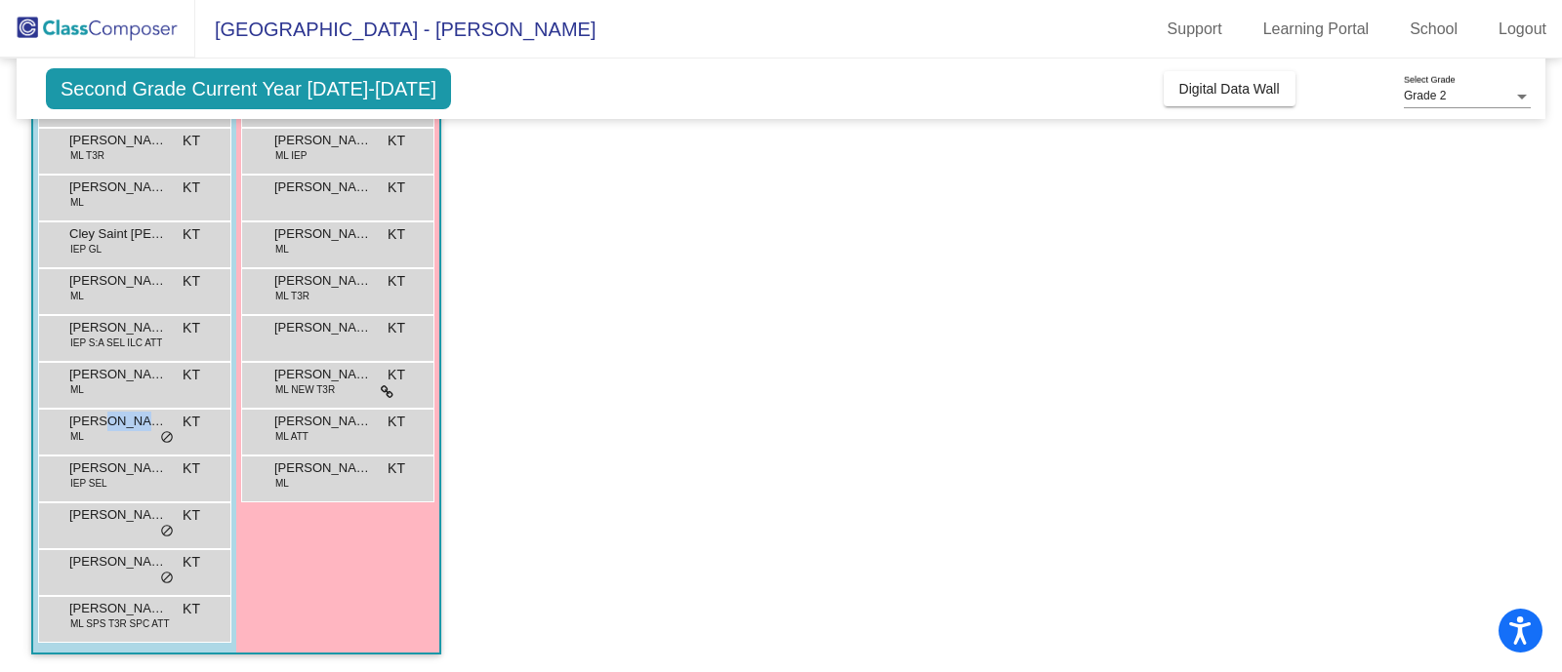
click at [93, 426] on span "[PERSON_NAME]" at bounding box center [118, 422] width 98 height 20
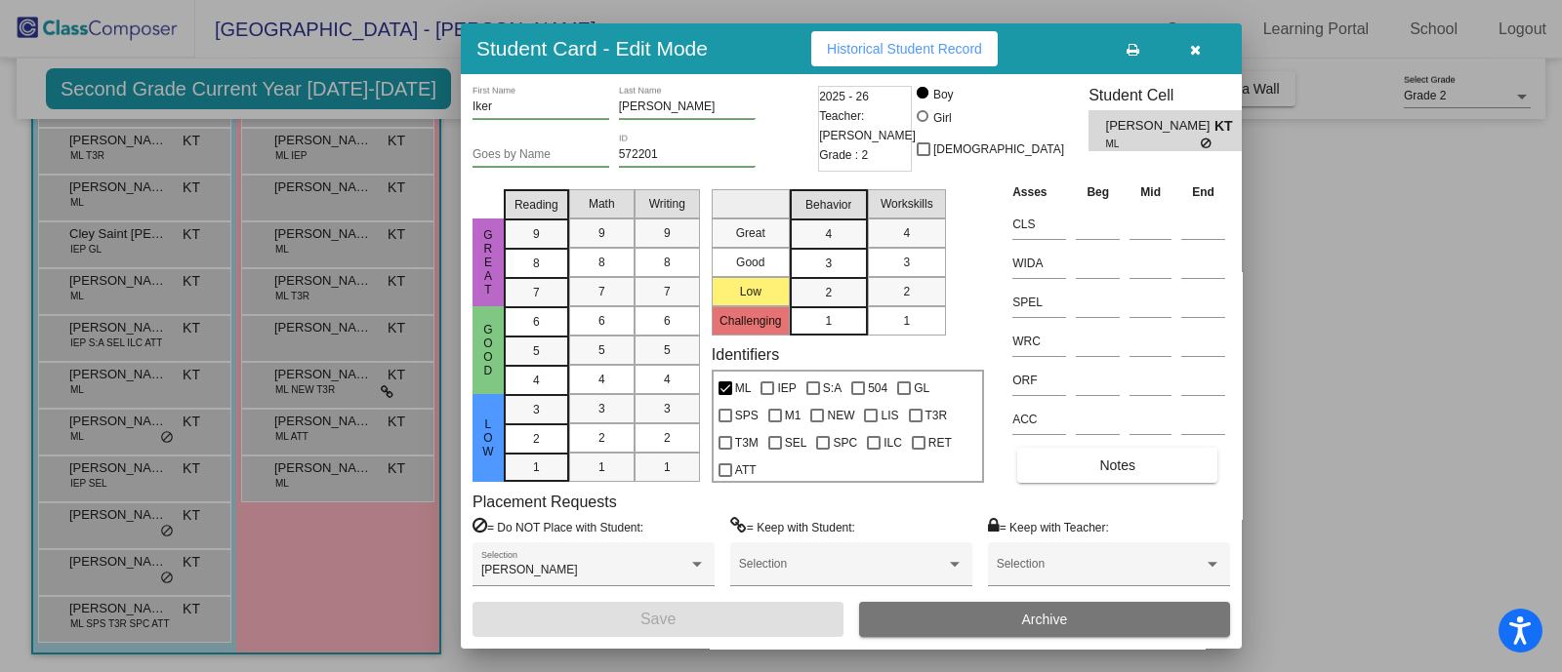
click at [123, 480] on div at bounding box center [781, 336] width 1562 height 672
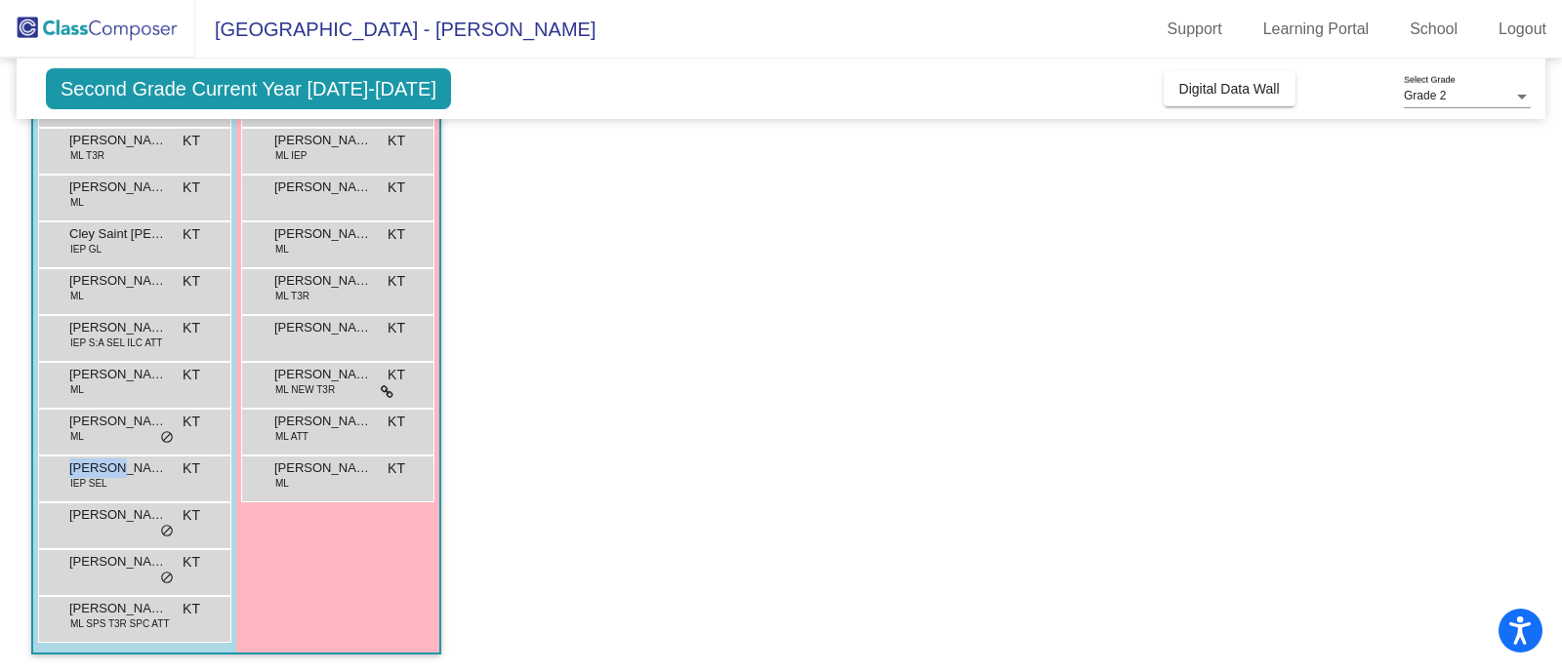
click at [123, 480] on div "Karter Hastings IEP SEL KT lock do_not_disturb_alt" at bounding box center [132, 477] width 186 height 40
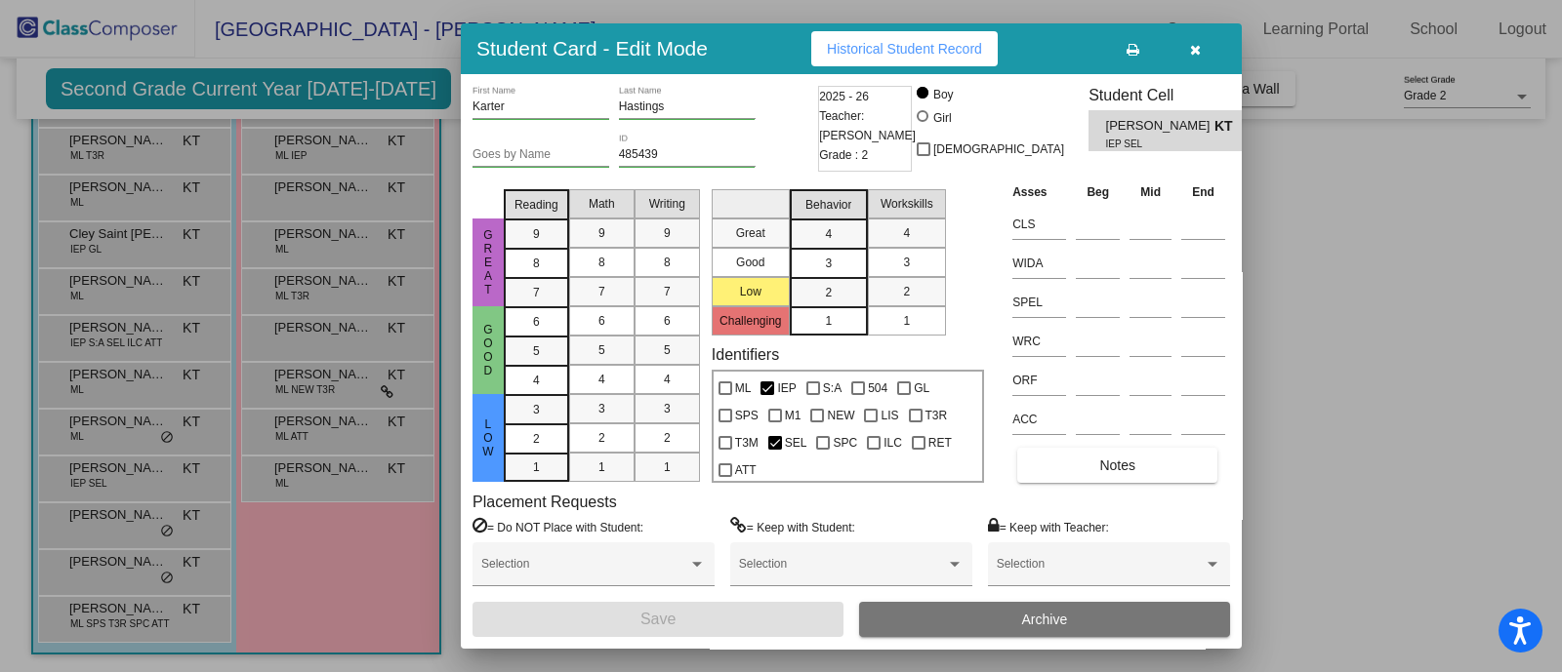
click at [118, 509] on div at bounding box center [781, 336] width 1562 height 672
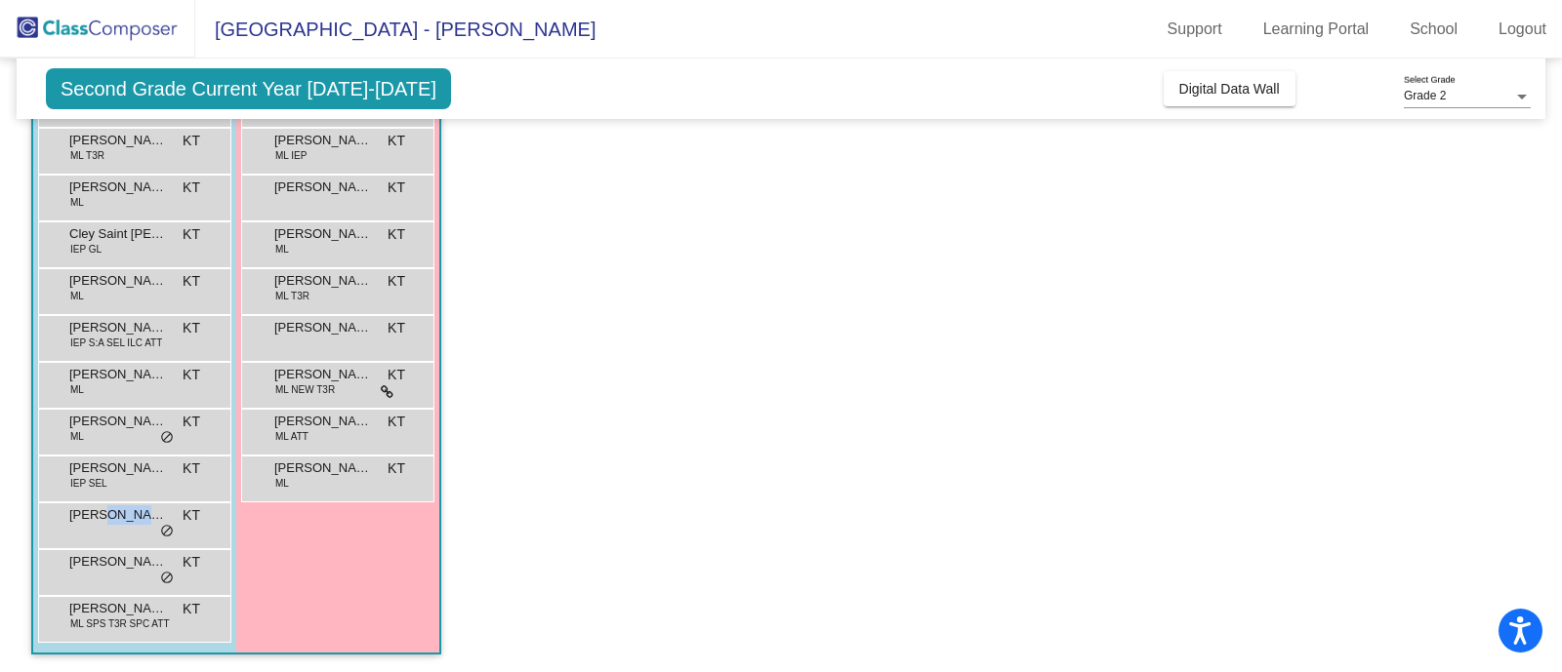
click at [118, 509] on span "[PERSON_NAME]" at bounding box center [118, 516] width 98 height 20
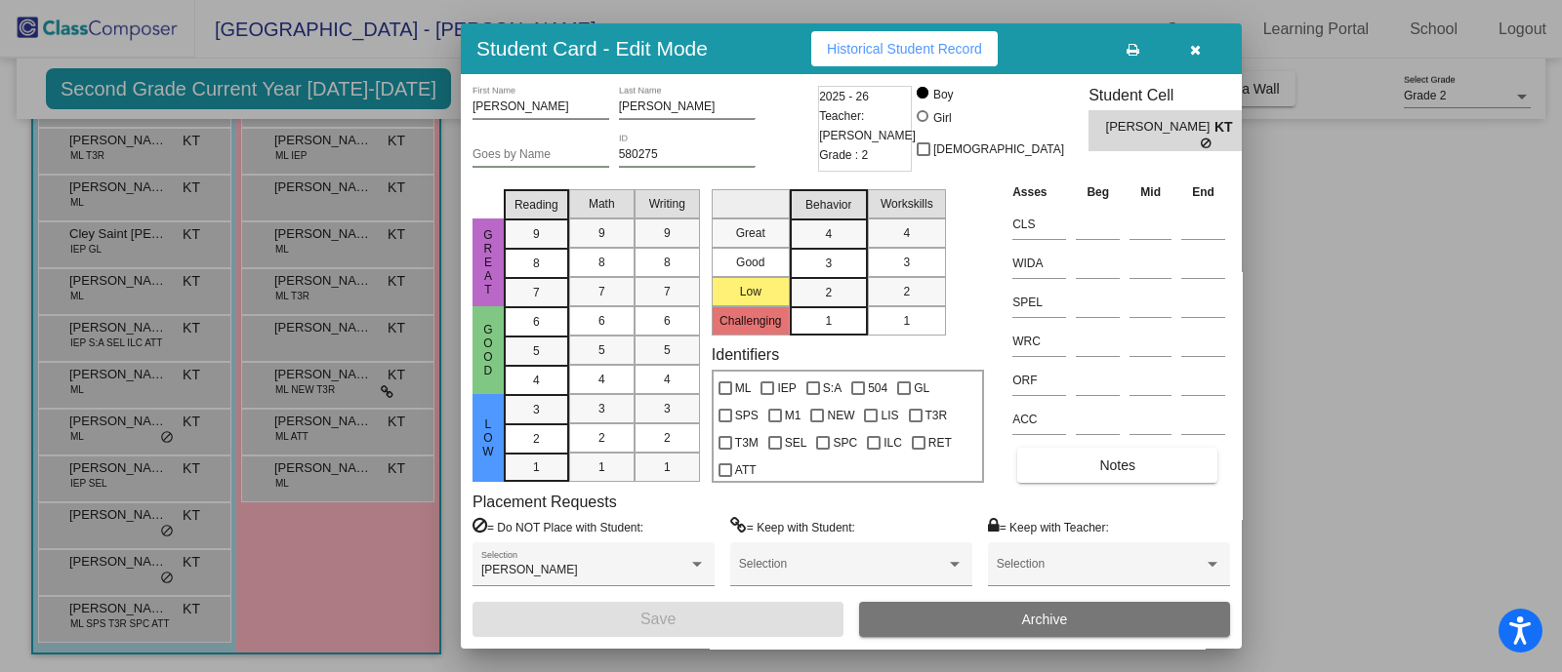
click at [112, 564] on div at bounding box center [781, 336] width 1562 height 672
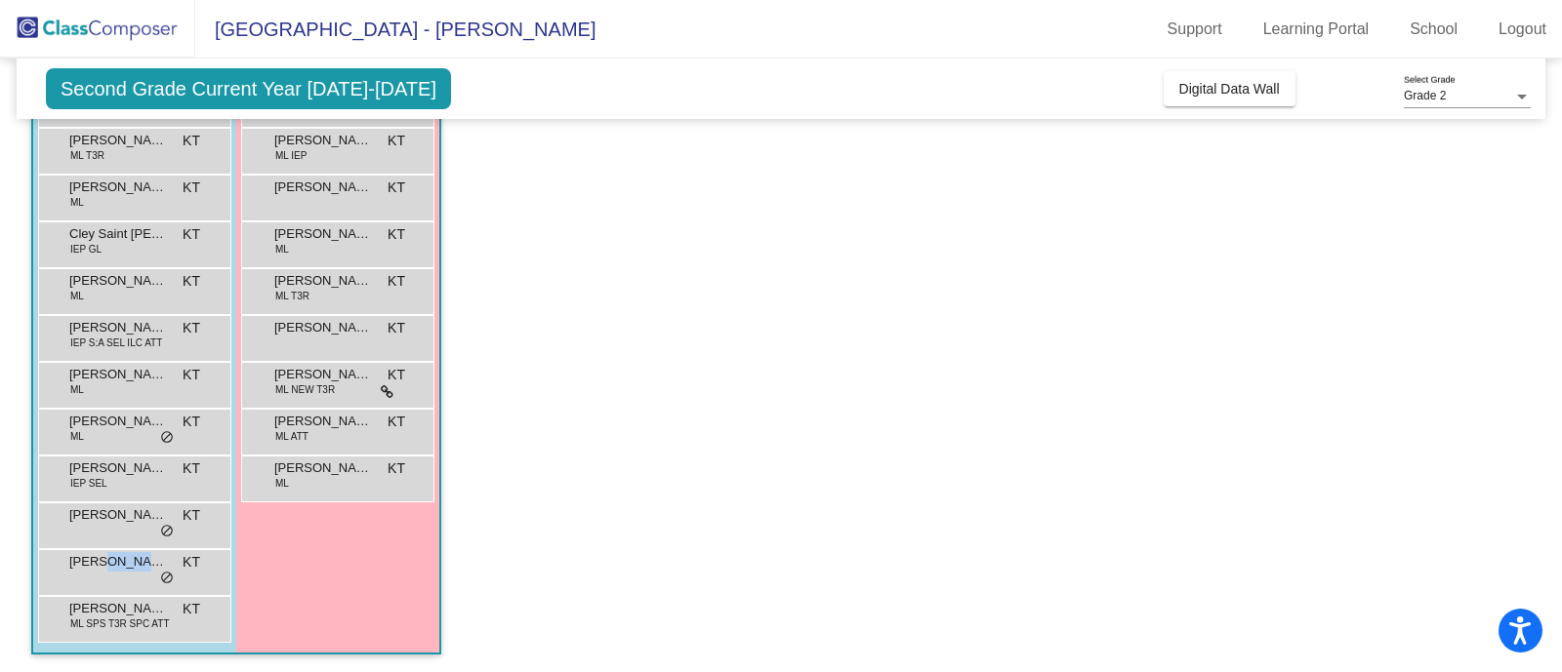
click at [112, 564] on span "[PERSON_NAME]" at bounding box center [118, 562] width 98 height 20
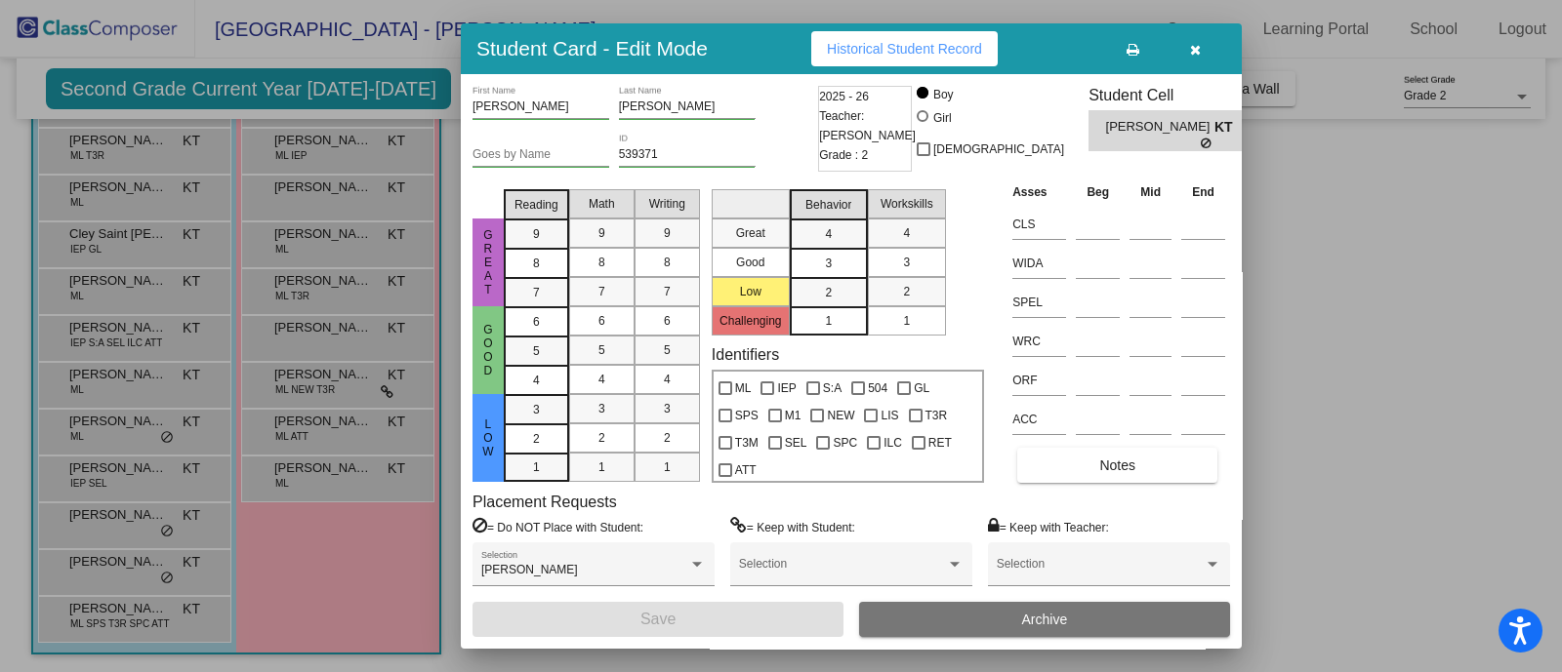
click at [107, 614] on div at bounding box center [781, 336] width 1562 height 672
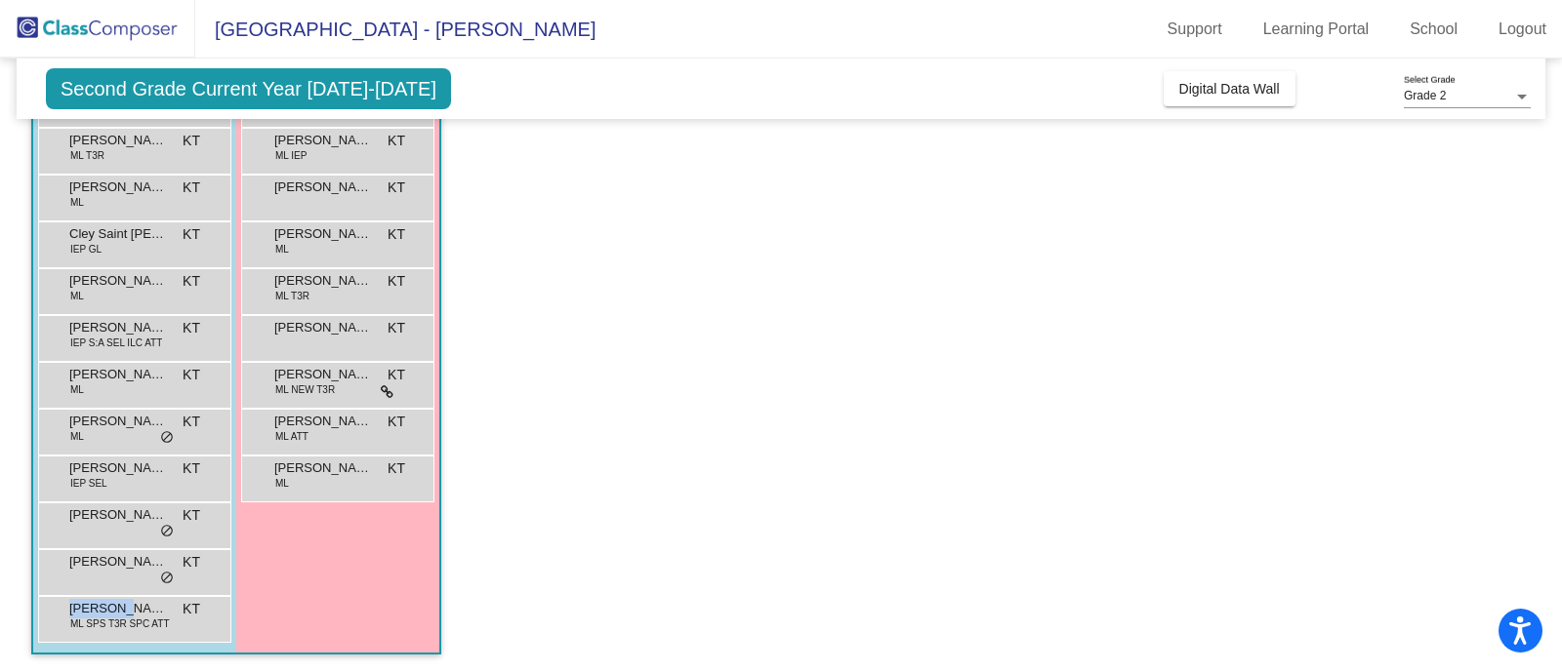
click at [107, 614] on span "[PERSON_NAME]" at bounding box center [118, 609] width 98 height 20
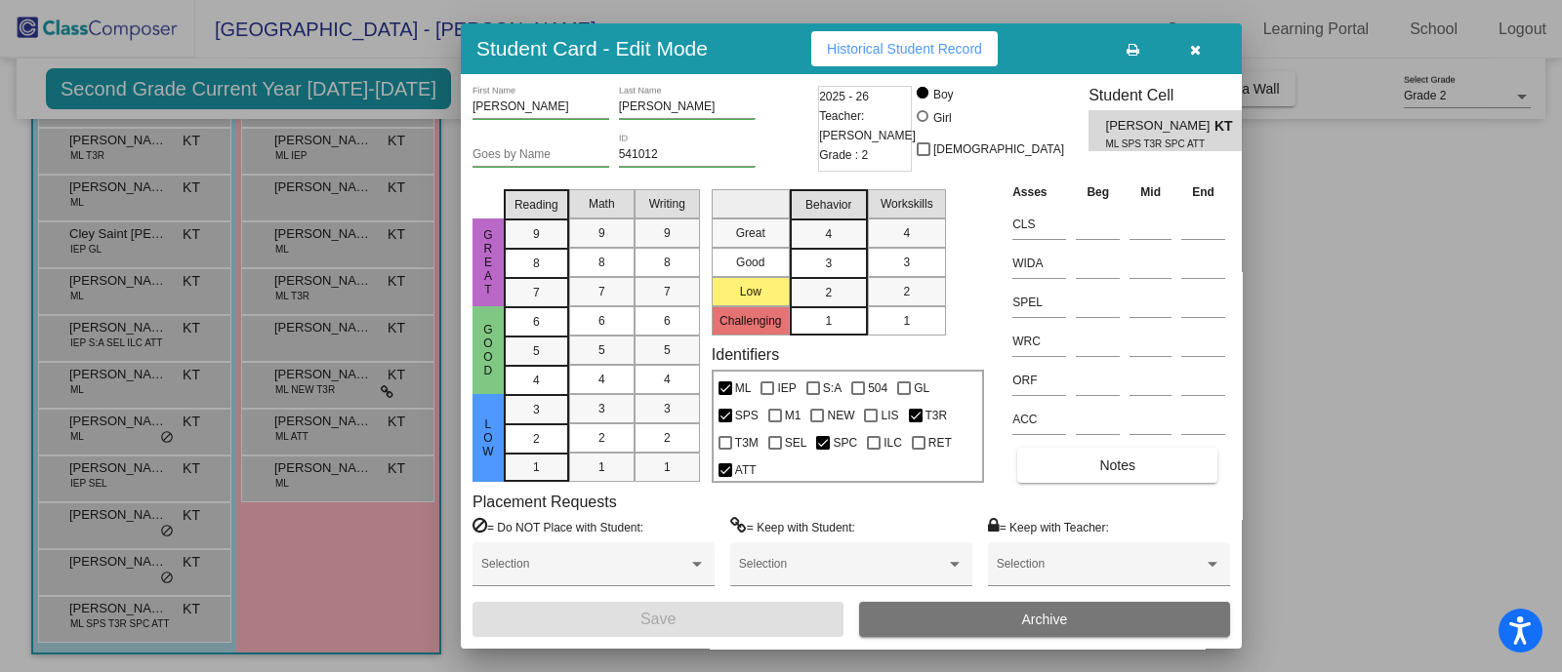
click at [320, 148] on div at bounding box center [781, 336] width 1562 height 672
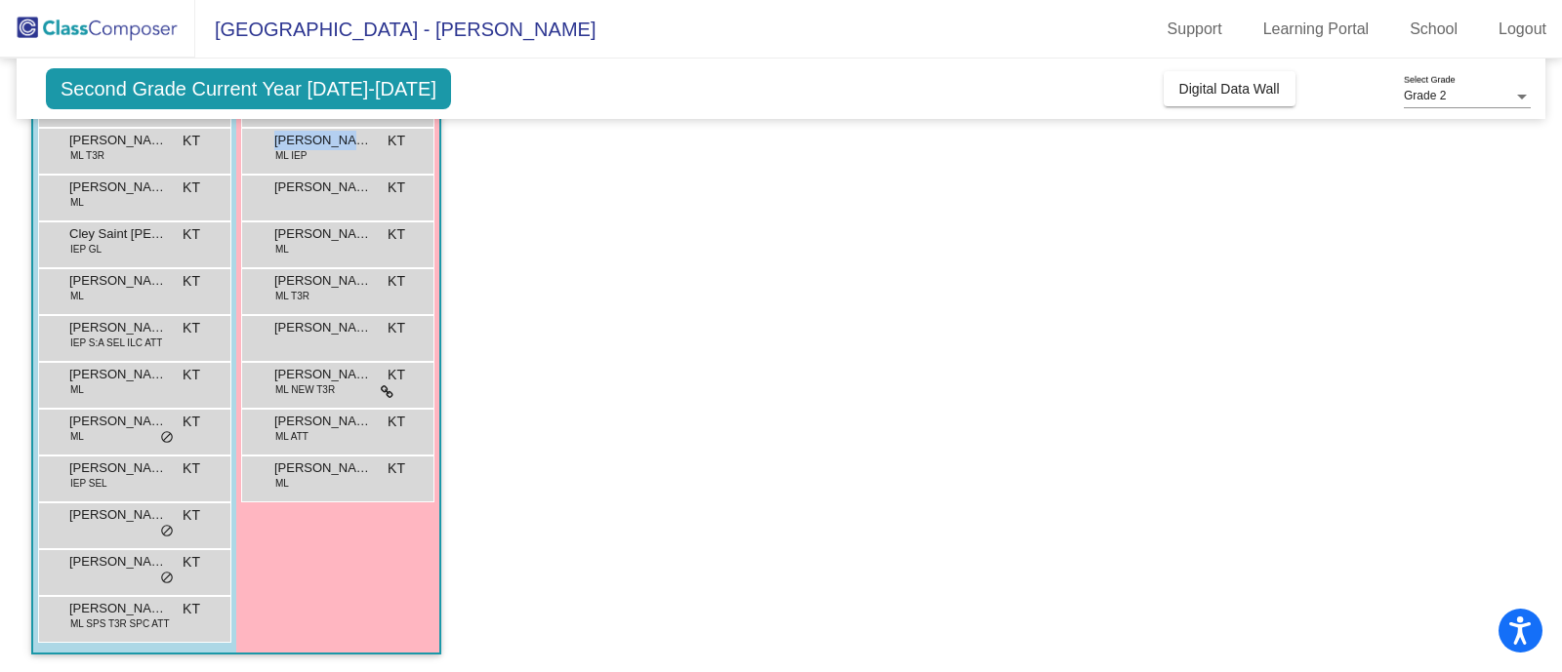
click at [320, 148] on span "[PERSON_NAME]" at bounding box center [323, 141] width 98 height 20
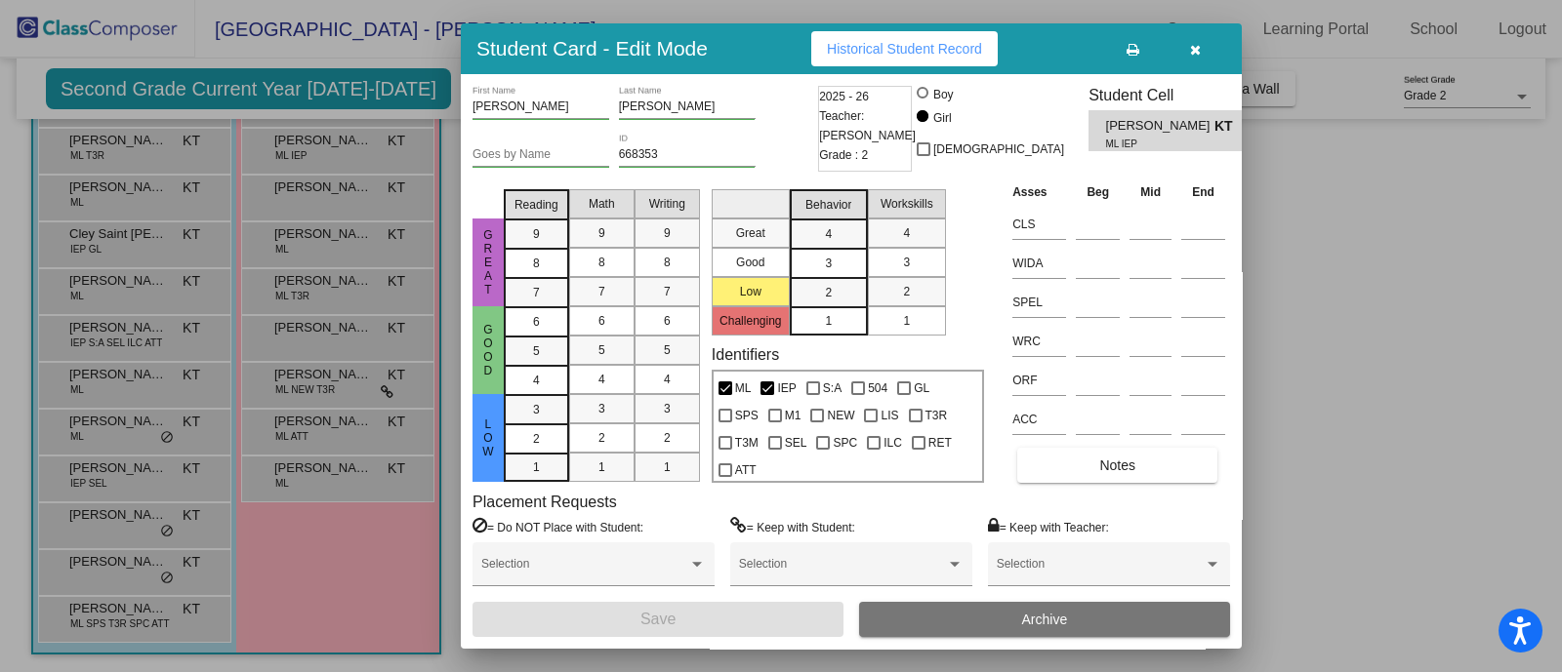
click at [317, 201] on div at bounding box center [781, 336] width 1562 height 672
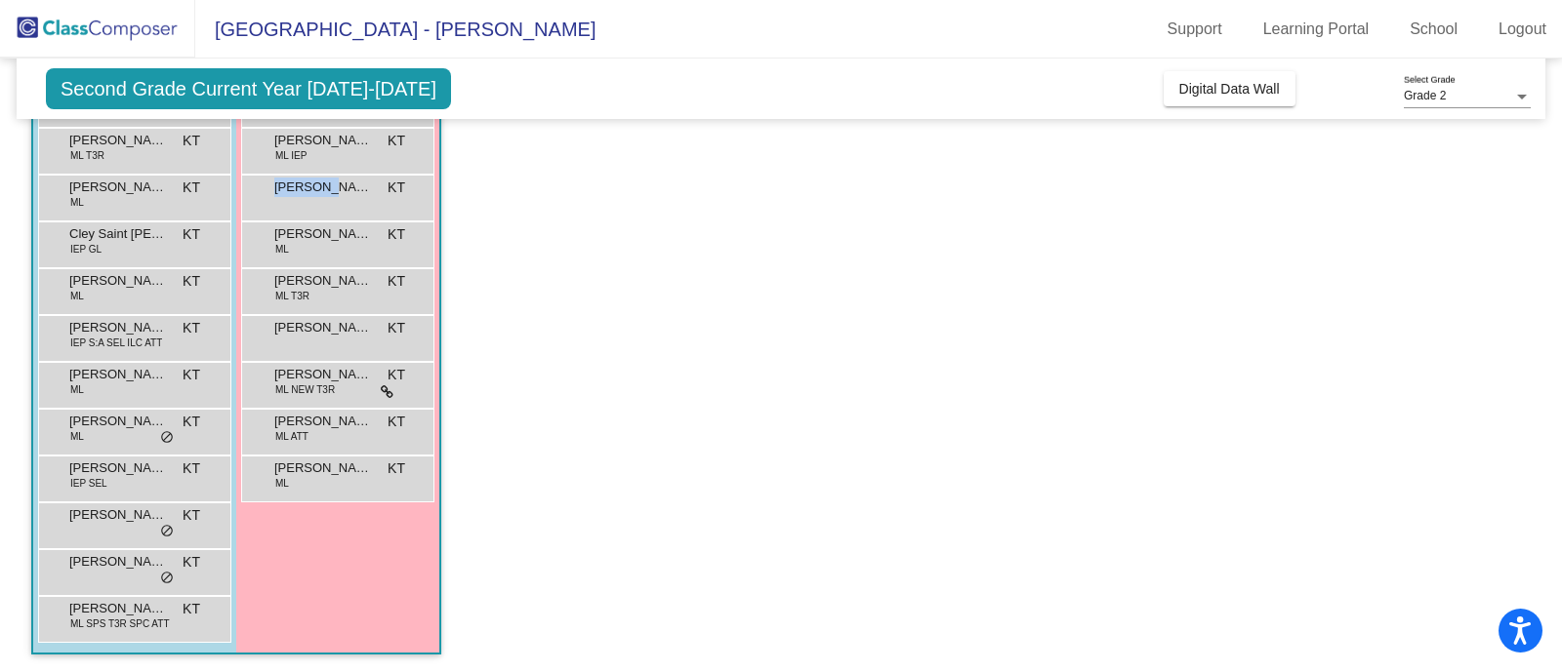
click at [317, 201] on div "[PERSON_NAME] [PERSON_NAME] lock do_not_disturb_alt" at bounding box center [337, 196] width 186 height 40
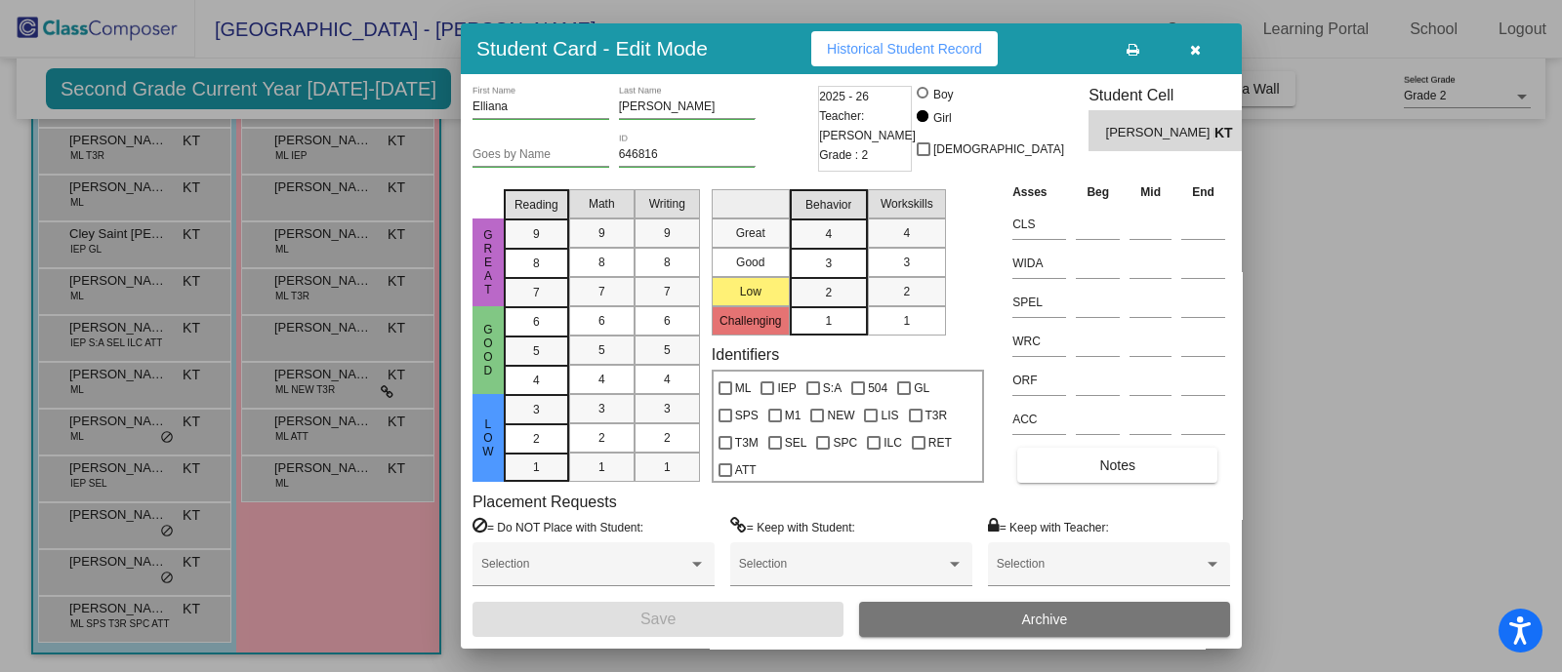
click at [308, 251] on div at bounding box center [781, 336] width 1562 height 672
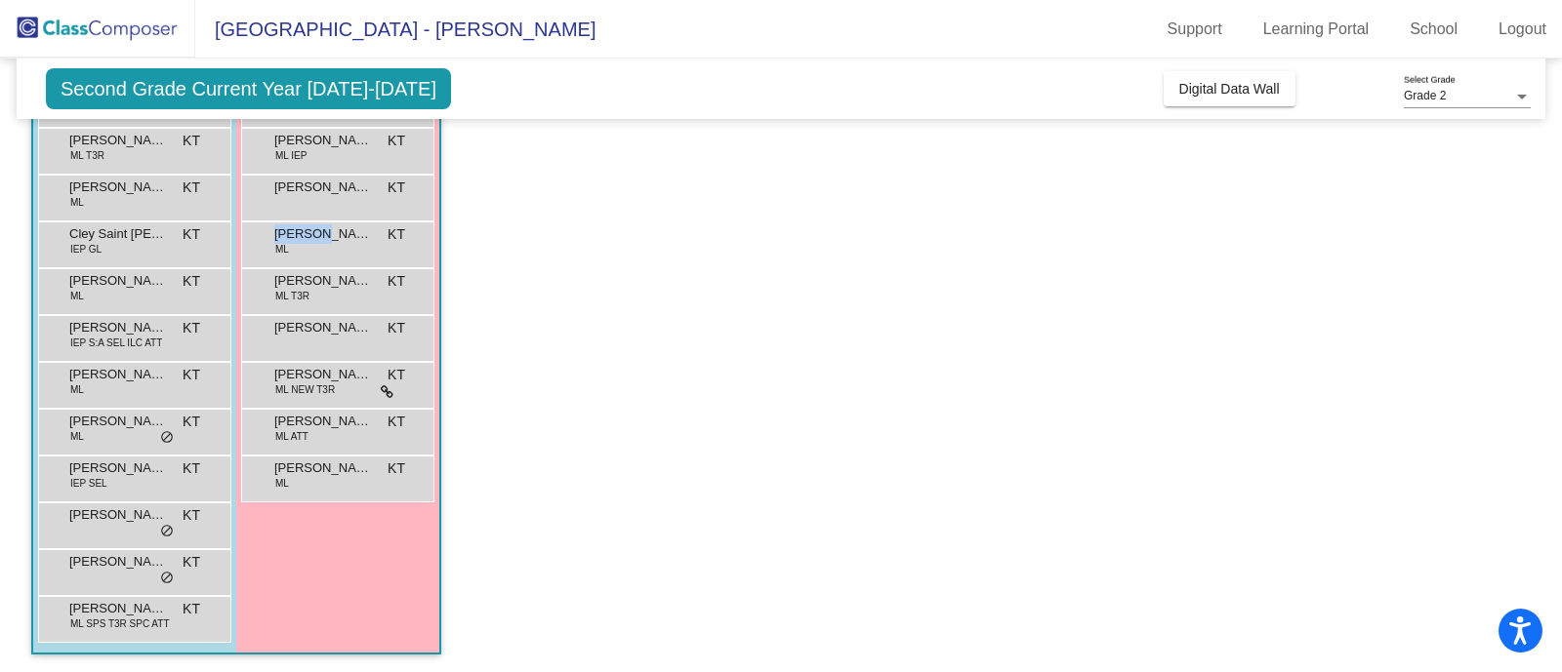
click at [308, 251] on div "[PERSON_NAME] [PERSON_NAME] ML KT lock do_not_disturb_alt" at bounding box center [337, 243] width 186 height 40
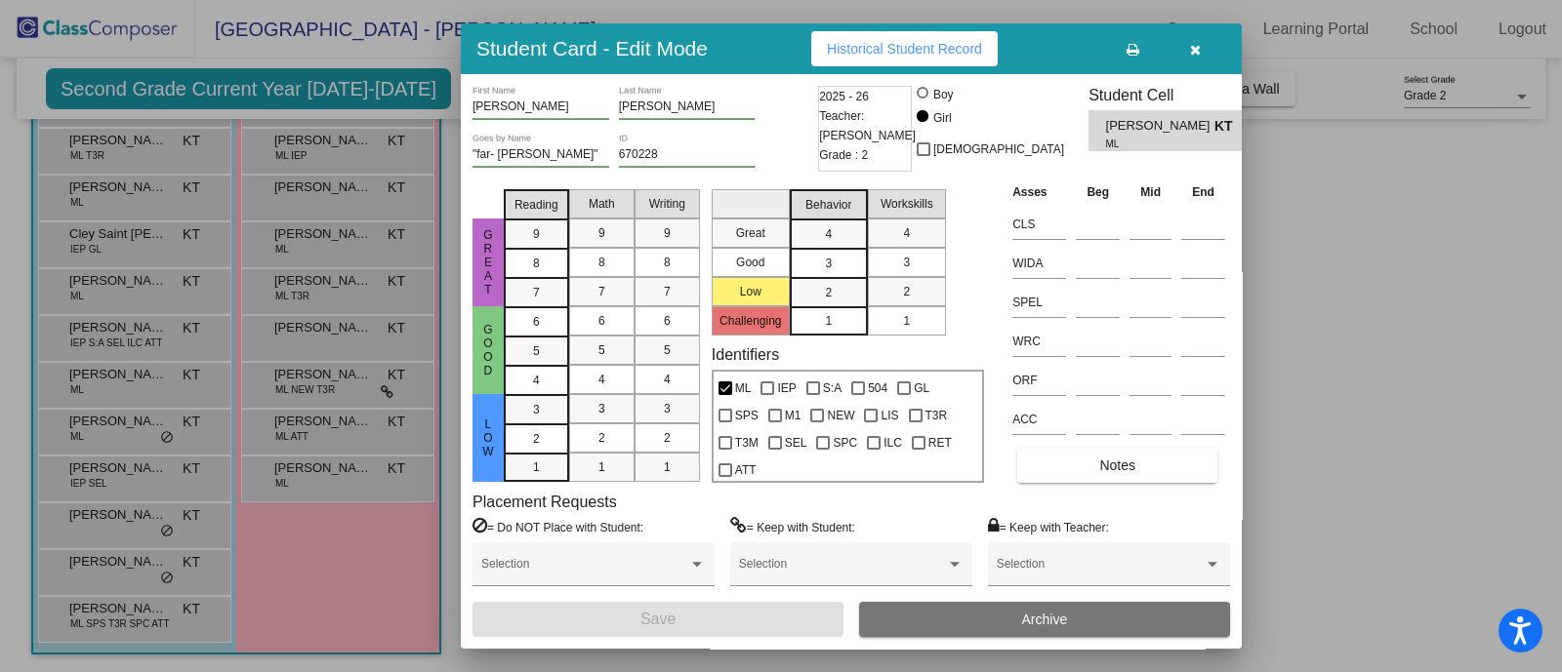
click at [306, 285] on div at bounding box center [781, 336] width 1562 height 672
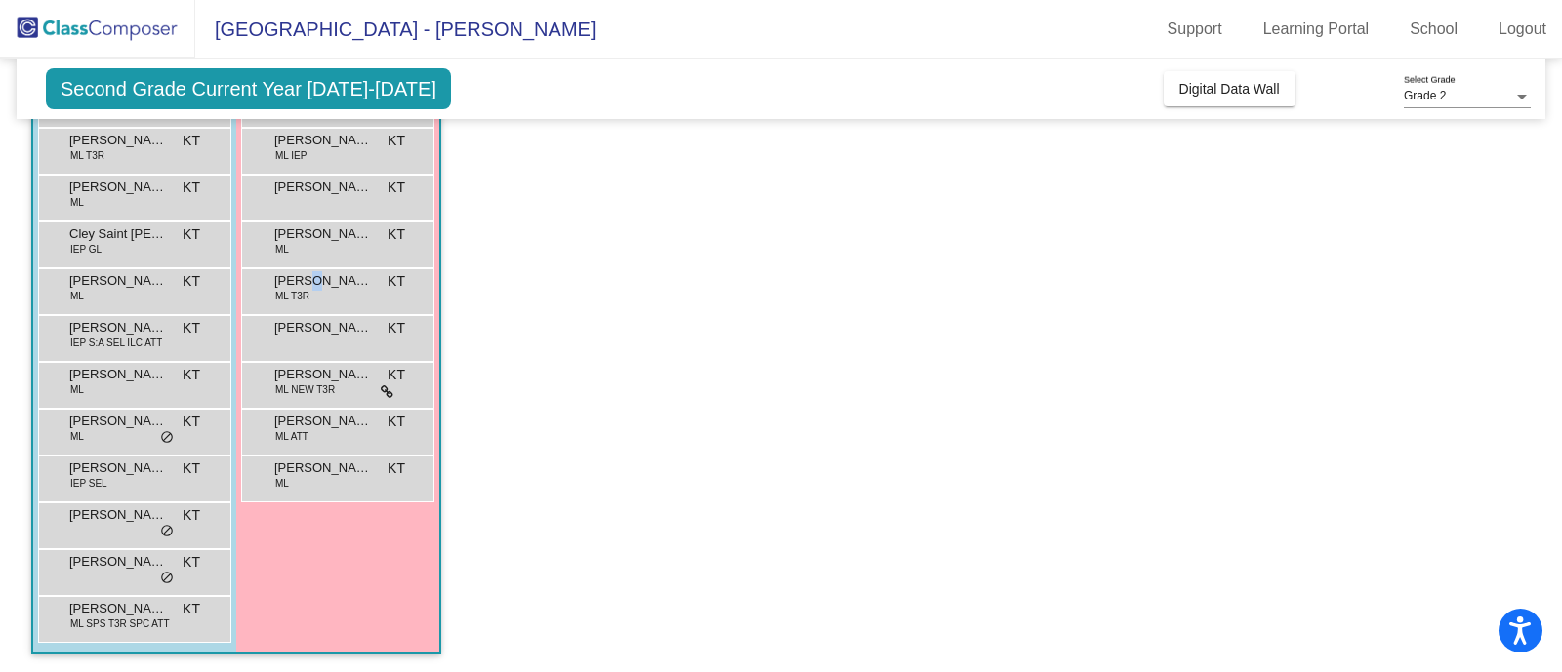
click at [306, 285] on span "[PERSON_NAME]" at bounding box center [323, 281] width 98 height 20
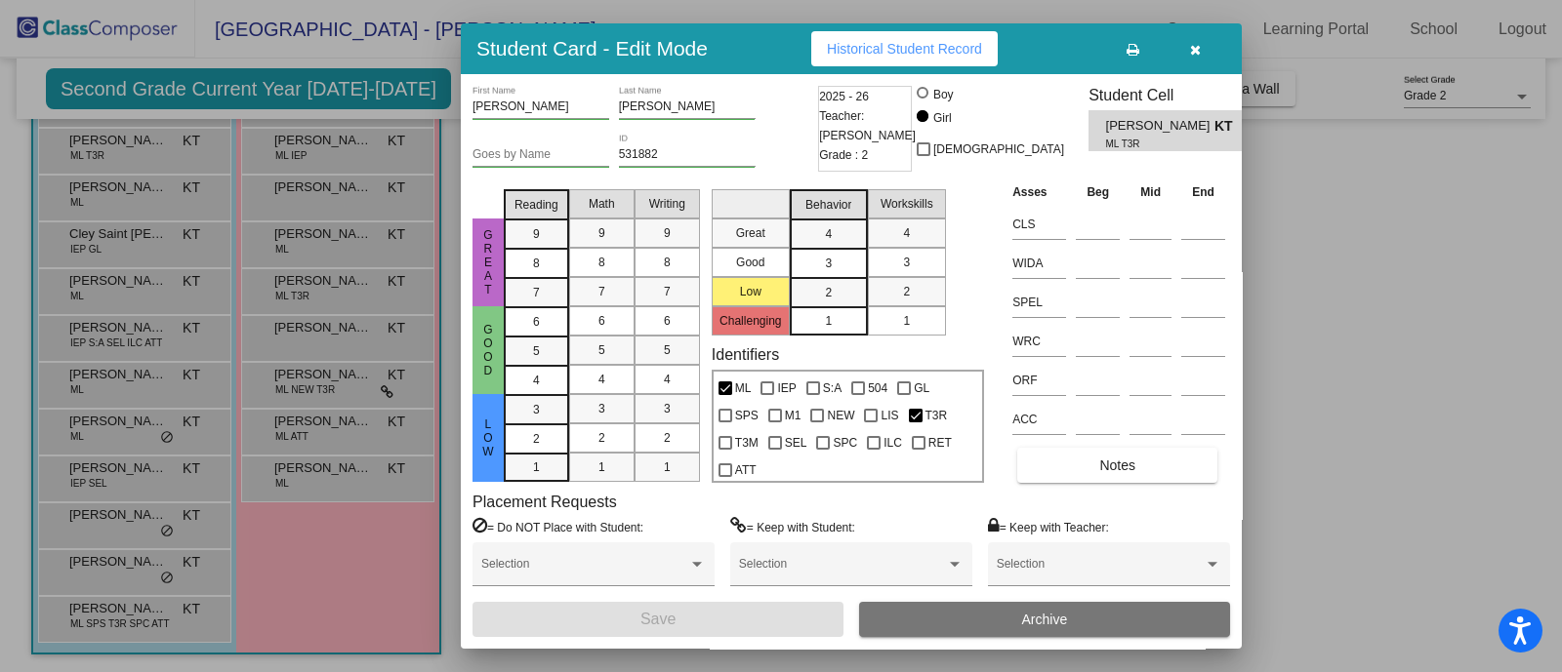
click at [296, 323] on div at bounding box center [781, 336] width 1562 height 672
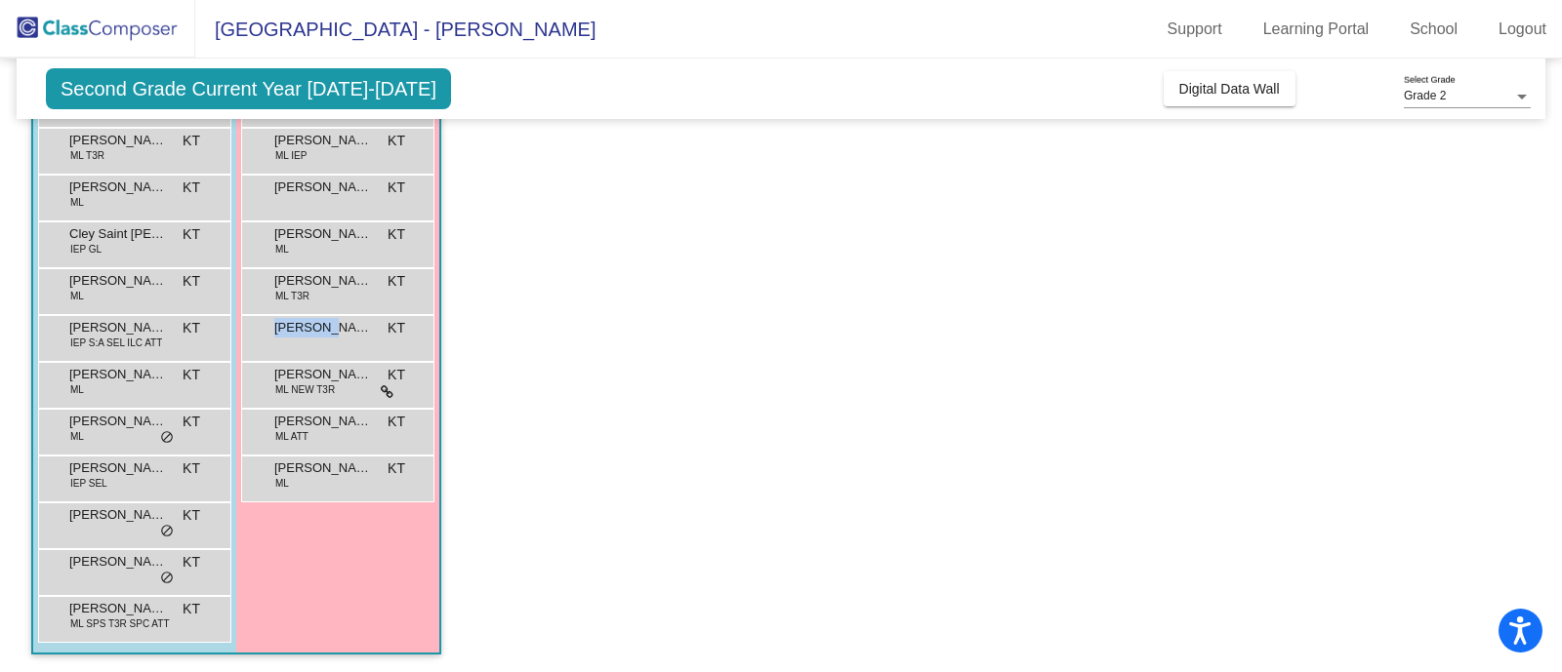
click at [296, 323] on span "[PERSON_NAME]" at bounding box center [323, 328] width 98 height 20
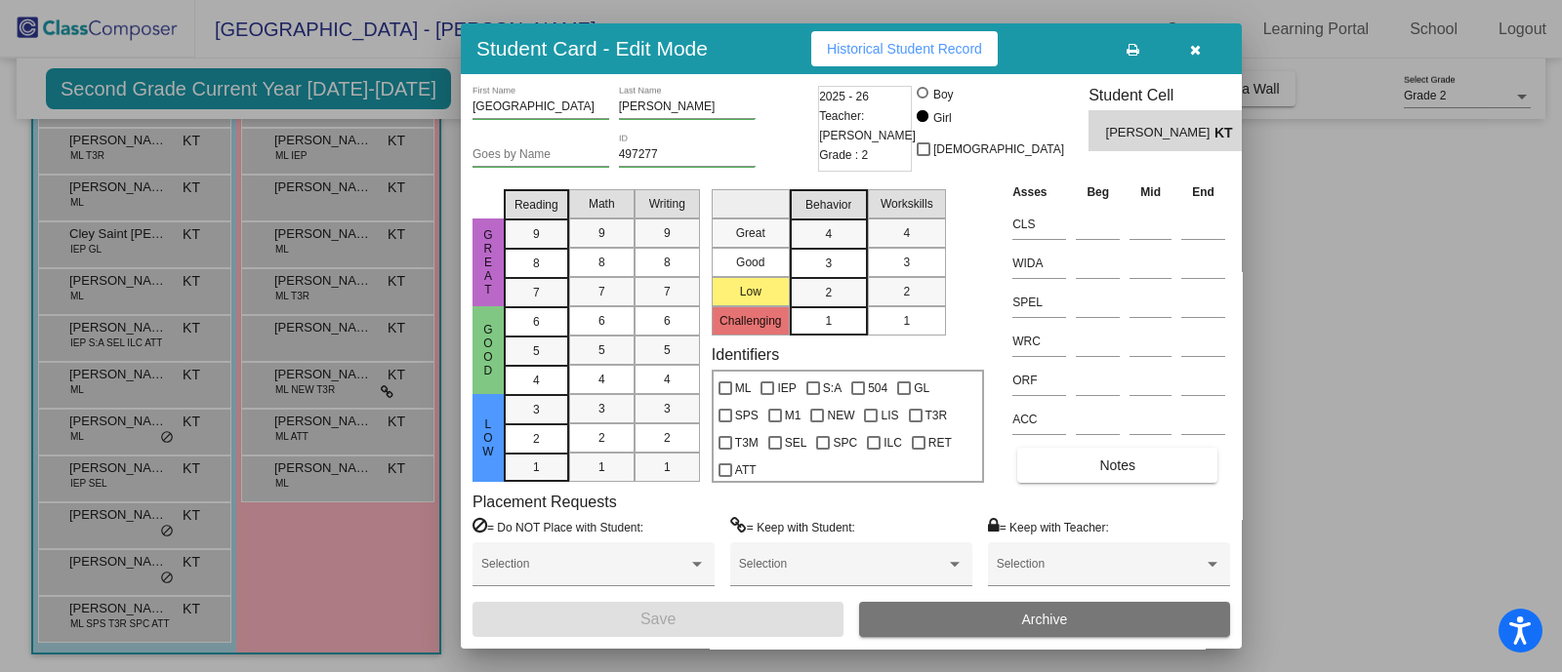
click at [293, 384] on div at bounding box center [781, 336] width 1562 height 672
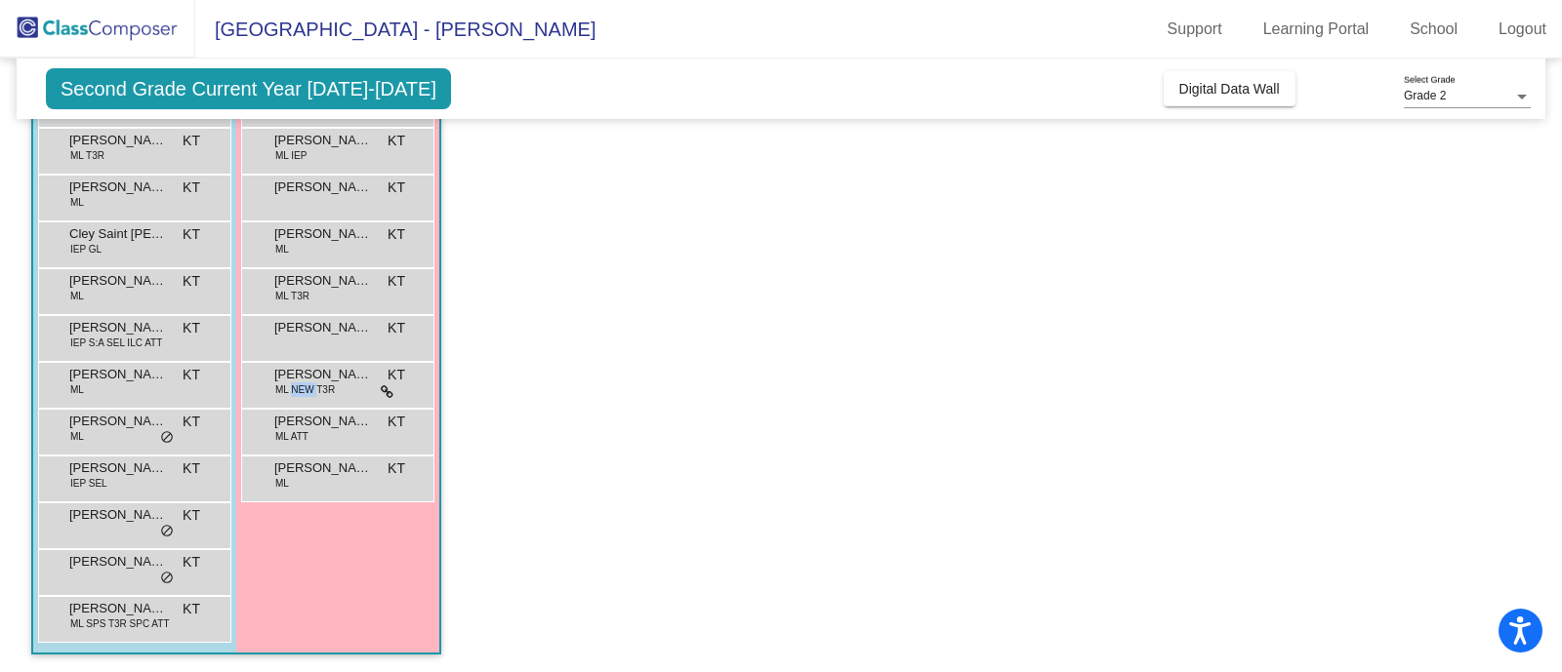
click at [293, 384] on span "ML NEW T3R" at bounding box center [305, 390] width 60 height 15
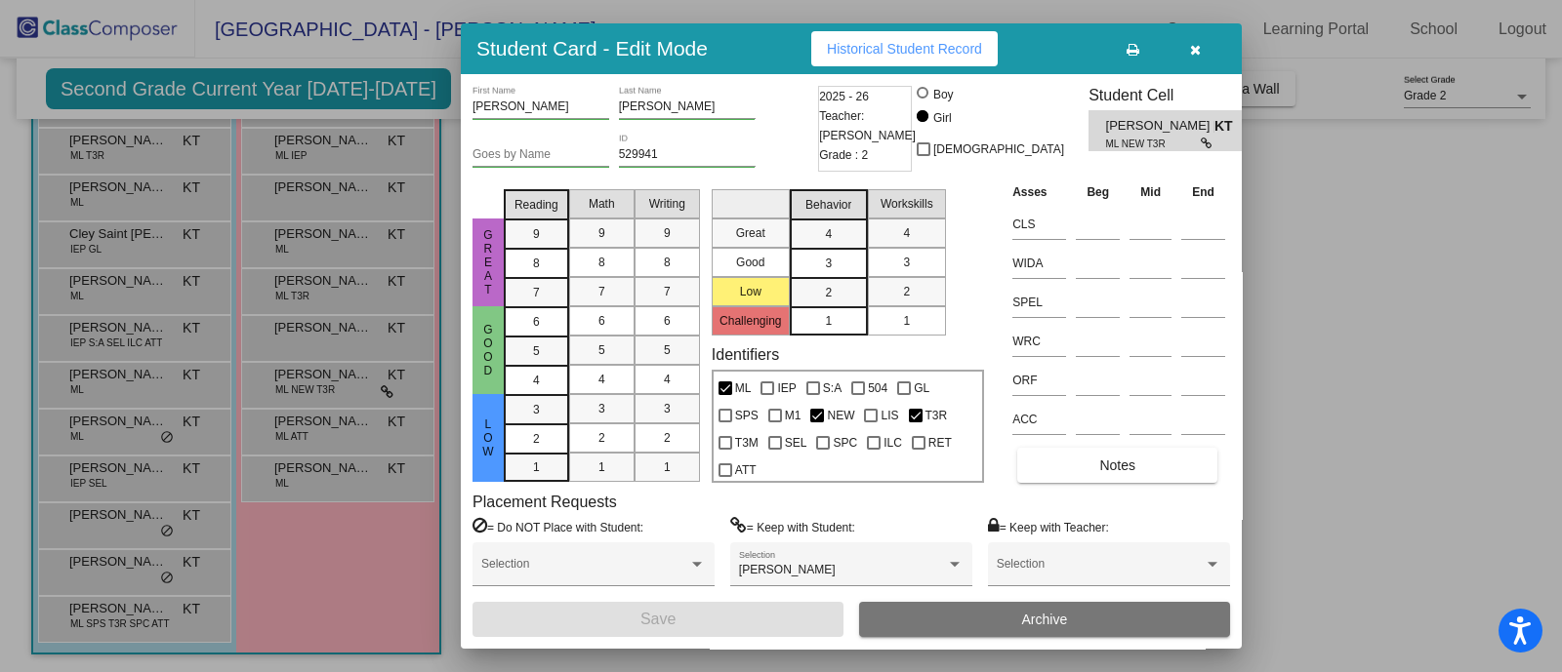
click at [294, 421] on div at bounding box center [781, 336] width 1562 height 672
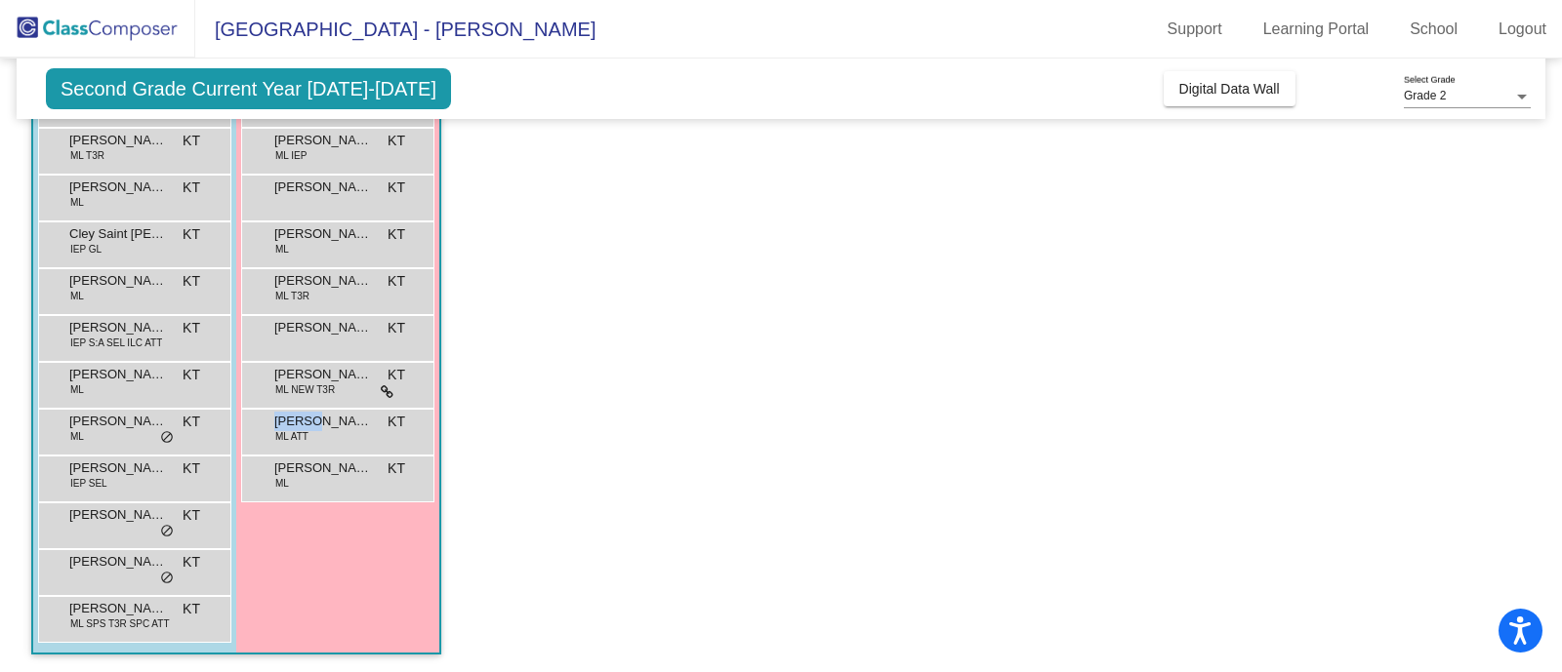
click at [294, 421] on span "[PERSON_NAME]" at bounding box center [323, 422] width 98 height 20
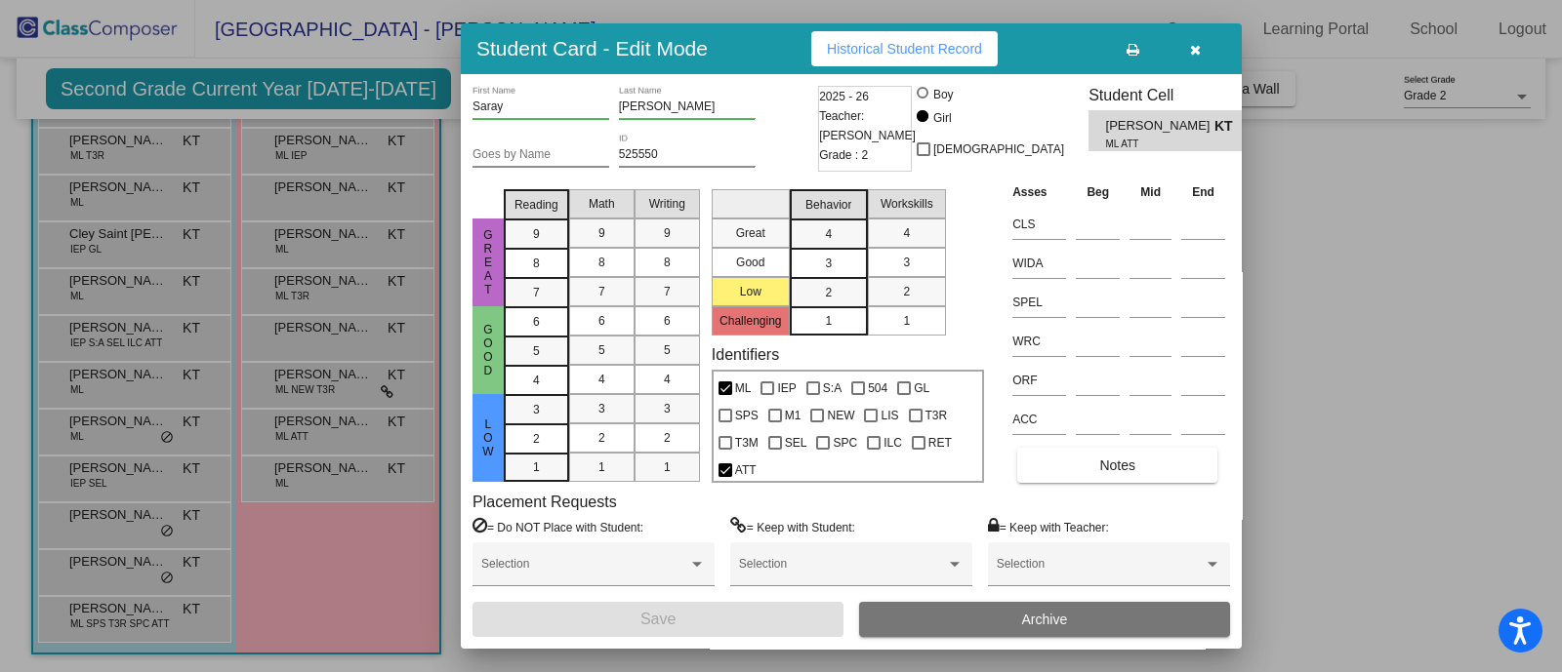
click at [295, 474] on div at bounding box center [781, 336] width 1562 height 672
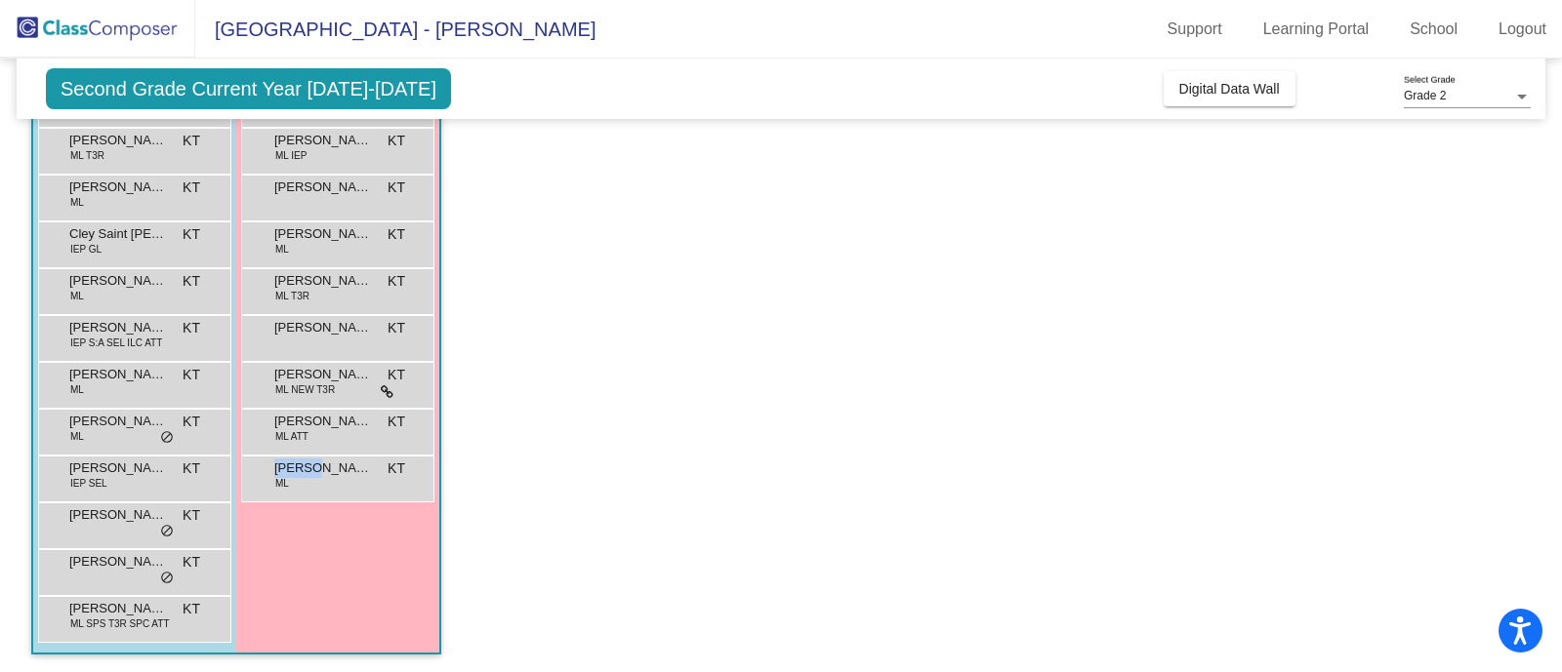
click at [295, 474] on span "[PERSON_NAME]" at bounding box center [323, 469] width 98 height 20
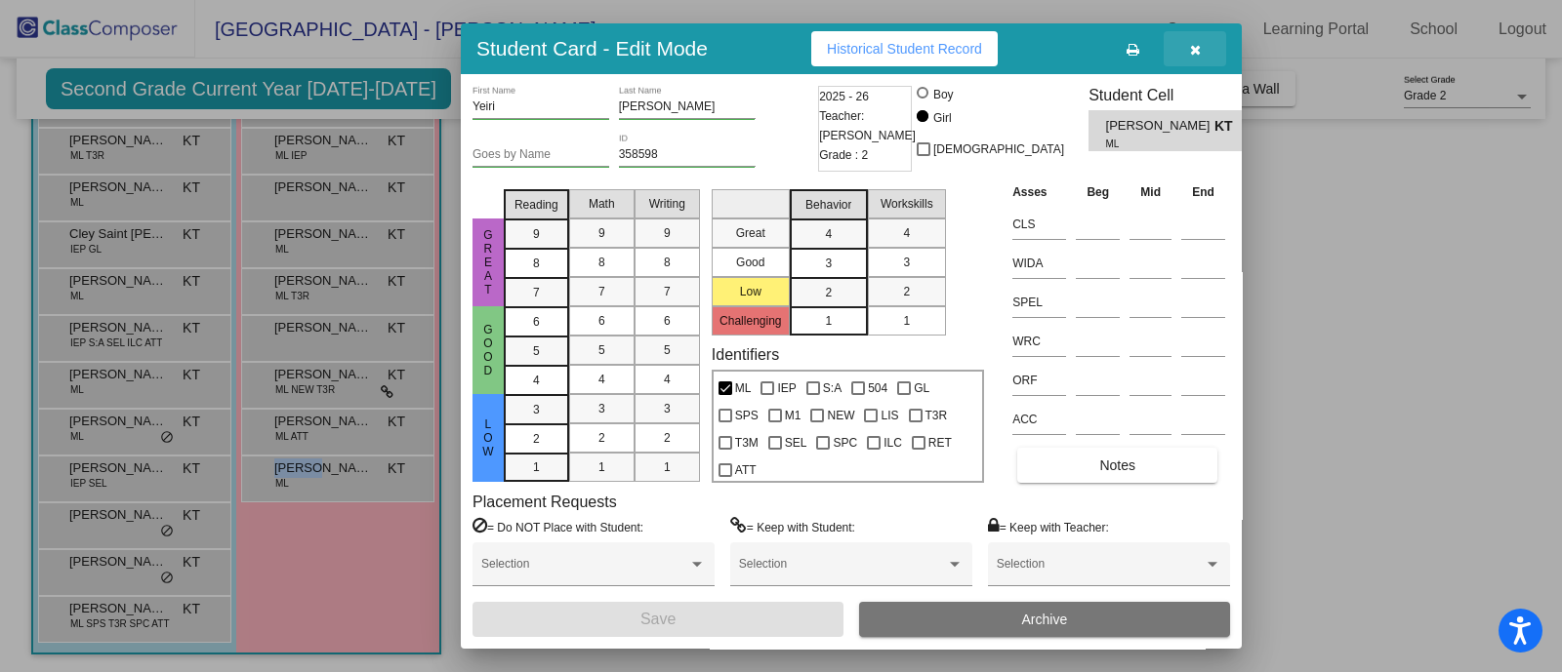
click at [1191, 41] on span "button" at bounding box center [1195, 49] width 11 height 16
